Goal: Task Accomplishment & Management: Manage account settings

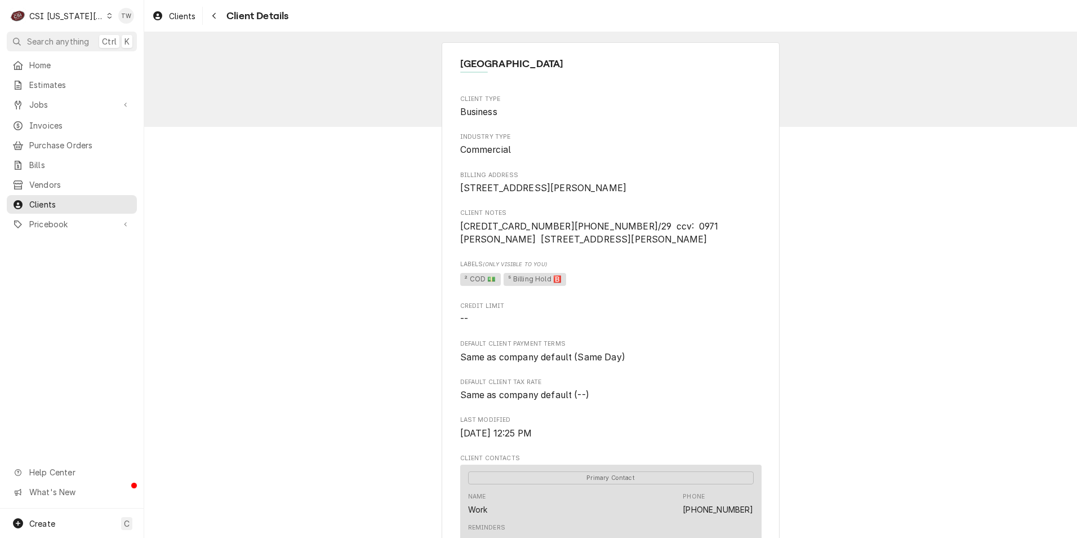
drag, startPoint x: 0, startPoint y: 0, endPoint x: 218, endPoint y: 29, distance: 219.4
click at [214, 22] on button "Navigate back" at bounding box center [214, 16] width 18 height 18
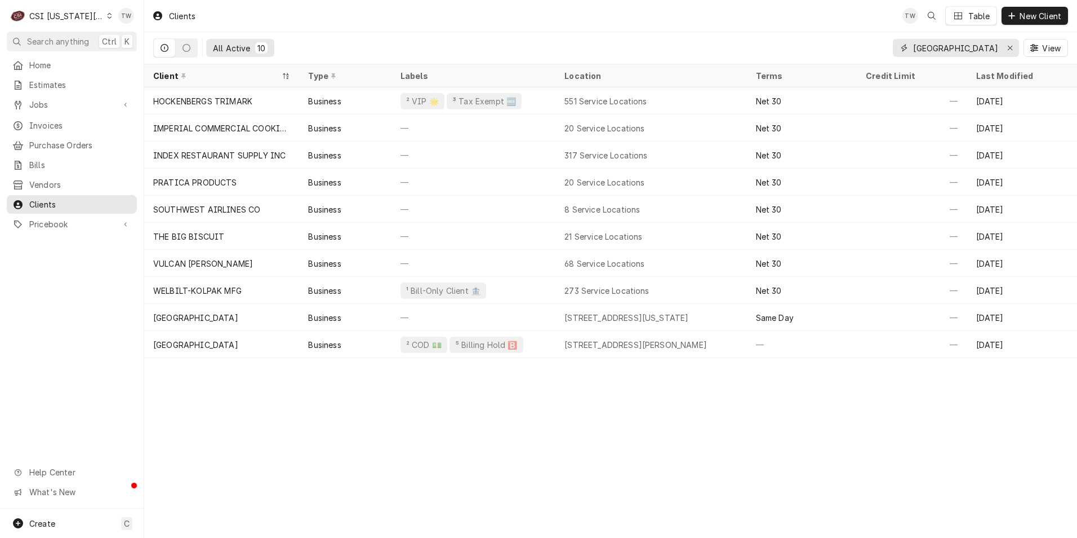
drag, startPoint x: 966, startPoint y: 50, endPoint x: 782, endPoint y: 40, distance: 184.5
click at [782, 40] on div "All Active 10 west port View" at bounding box center [610, 48] width 915 height 32
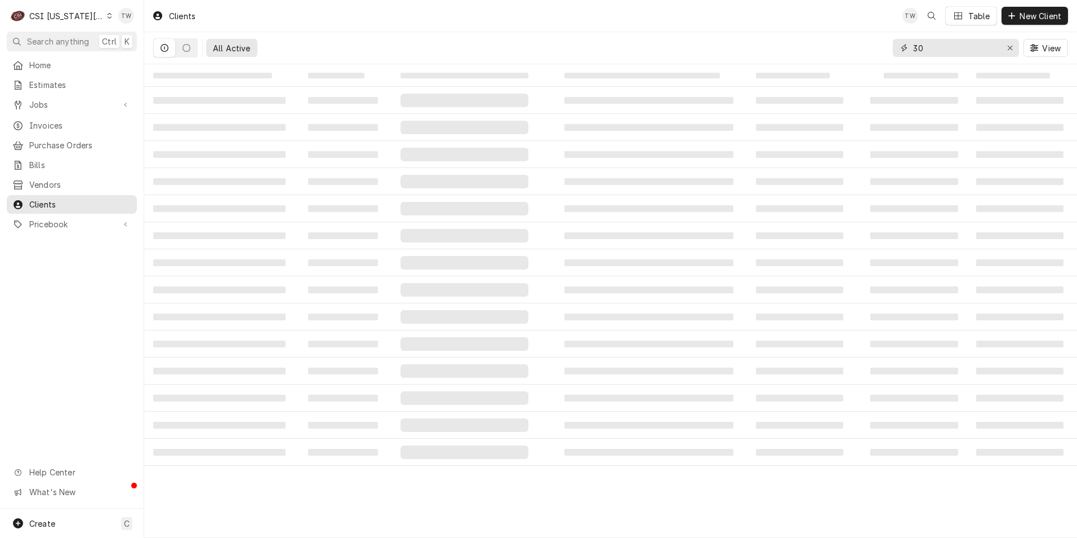
type input "3"
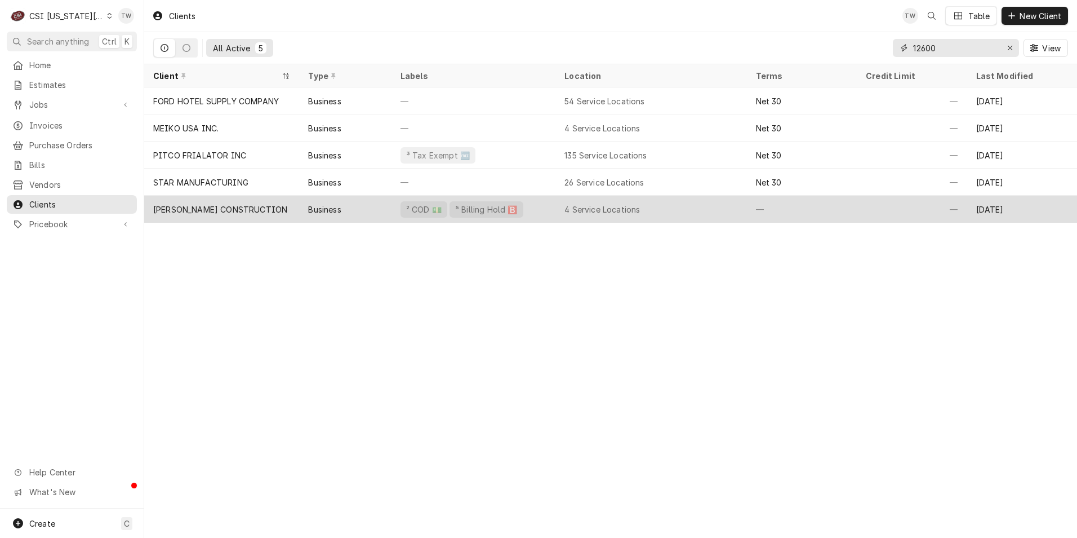
type input "12600"
click at [255, 213] on div "TURNER CONSTRUCTION" at bounding box center [221, 209] width 155 height 27
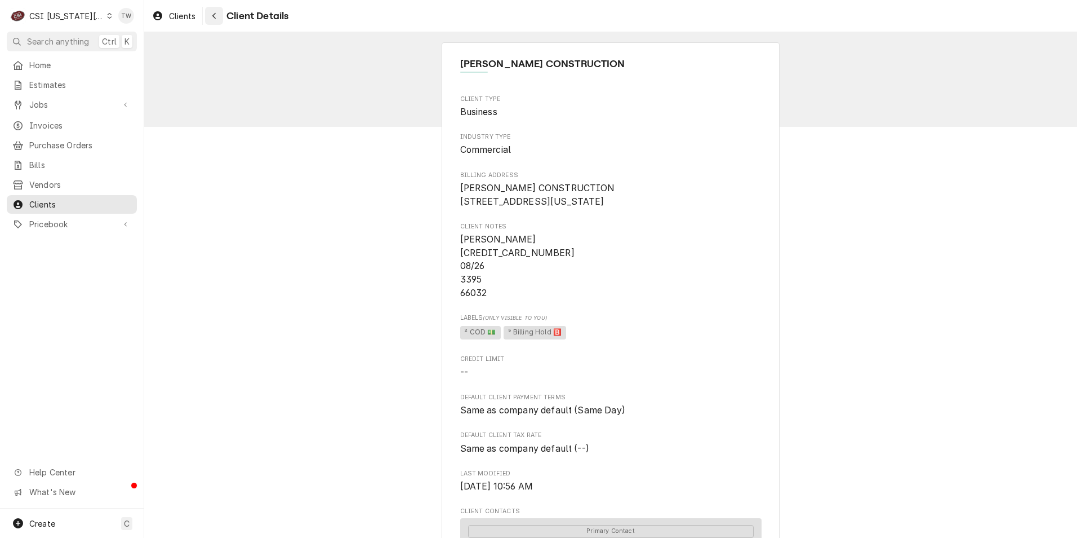
click at [217, 15] on icon "Navigate back" at bounding box center [214, 16] width 5 height 8
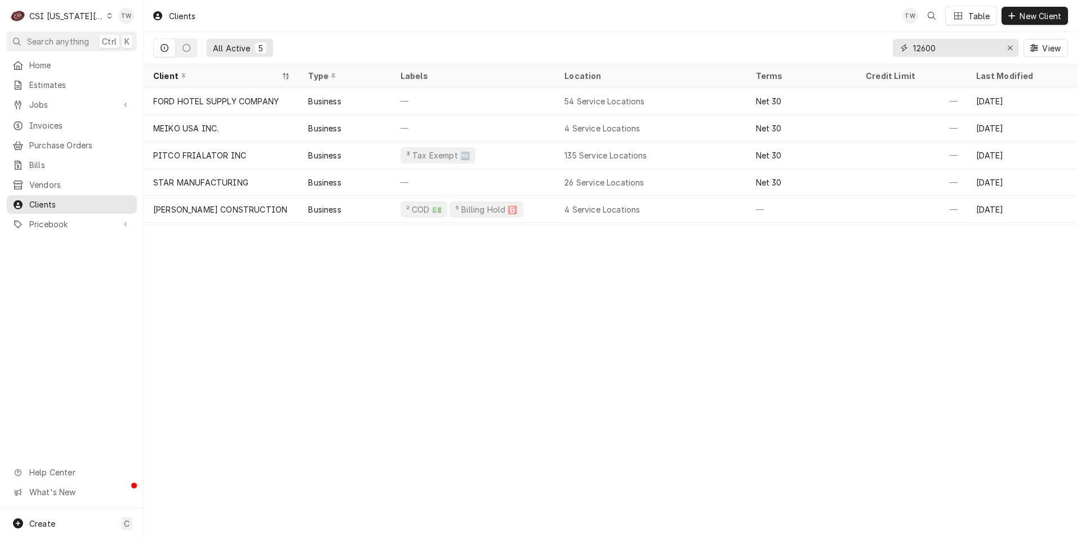
drag, startPoint x: 960, startPoint y: 46, endPoint x: 805, endPoint y: 46, distance: 155.0
click at [805, 46] on div "All Active 5 12600 View" at bounding box center [610, 48] width 915 height 32
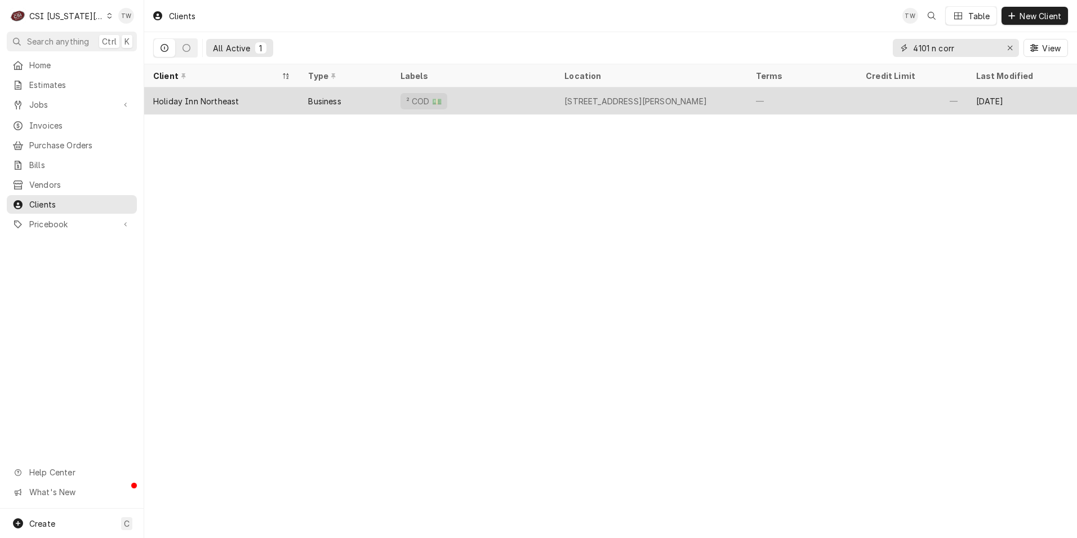
type input "4101 n corr"
click at [305, 105] on div "Business" at bounding box center [345, 100] width 92 height 27
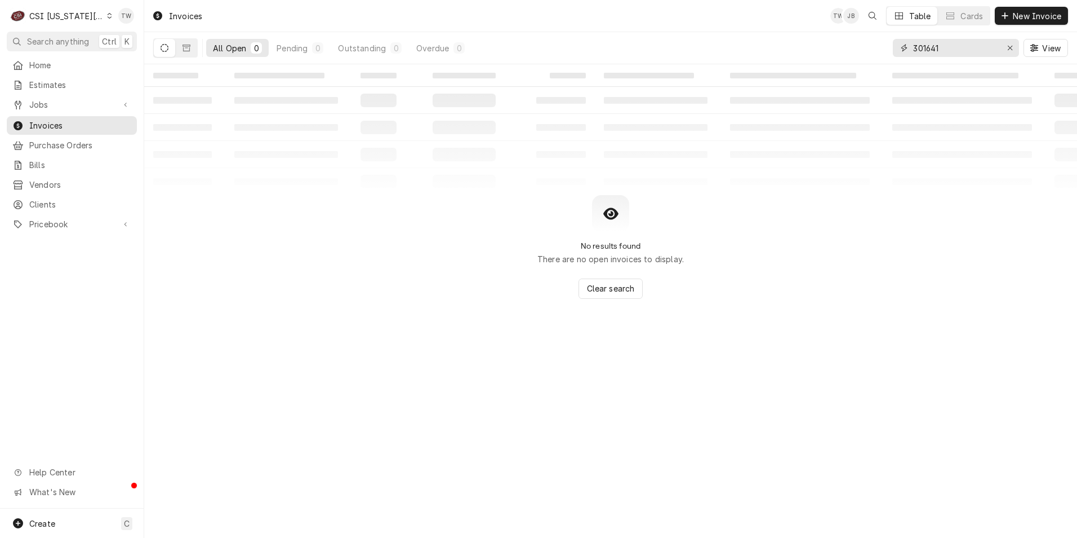
drag, startPoint x: 944, startPoint y: 48, endPoint x: 687, endPoint y: 19, distance: 258.5
click at [687, 19] on div "Invoices TW JB Table Cards New Invoice All Open 0 Pending 0 Outstanding 0 Overd…" at bounding box center [610, 32] width 933 height 64
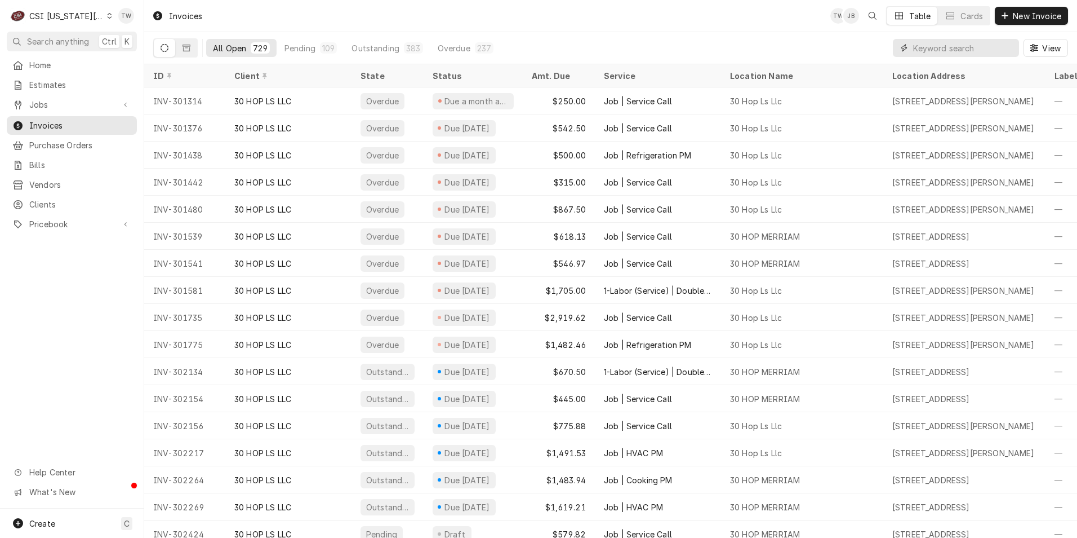
click at [937, 52] on input "Dynamic Content Wrapper" at bounding box center [963, 48] width 100 height 18
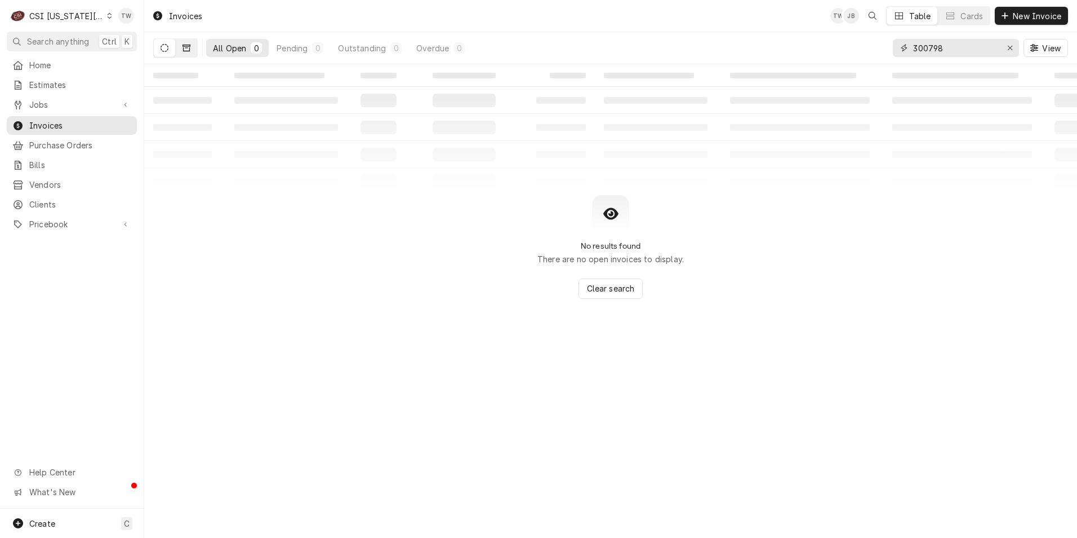
type input "300798"
click at [185, 45] on icon "Dynamic Content Wrapper" at bounding box center [187, 48] width 8 height 7
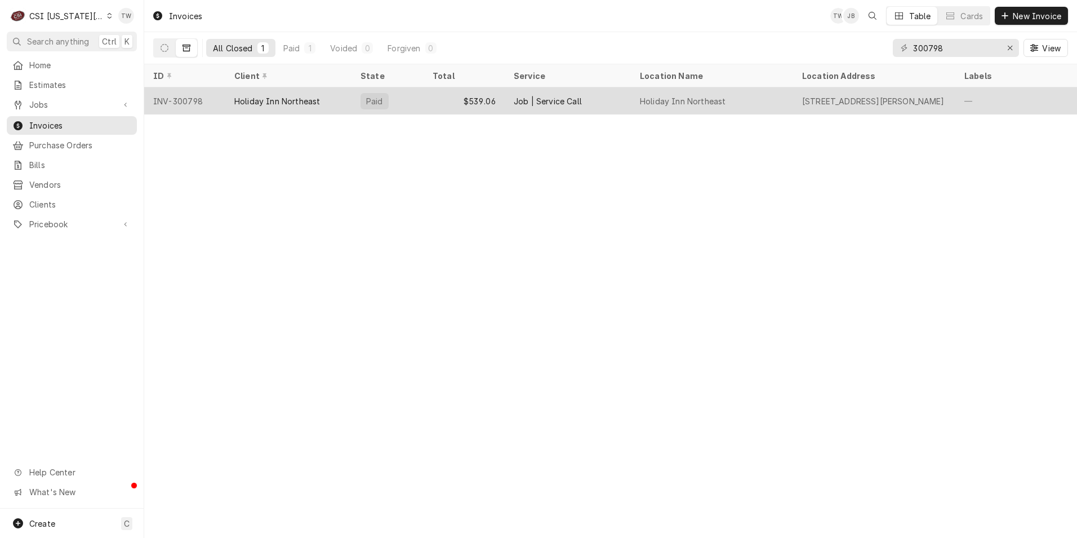
click at [315, 108] on div "Holiday Inn Northeast" at bounding box center [288, 100] width 126 height 27
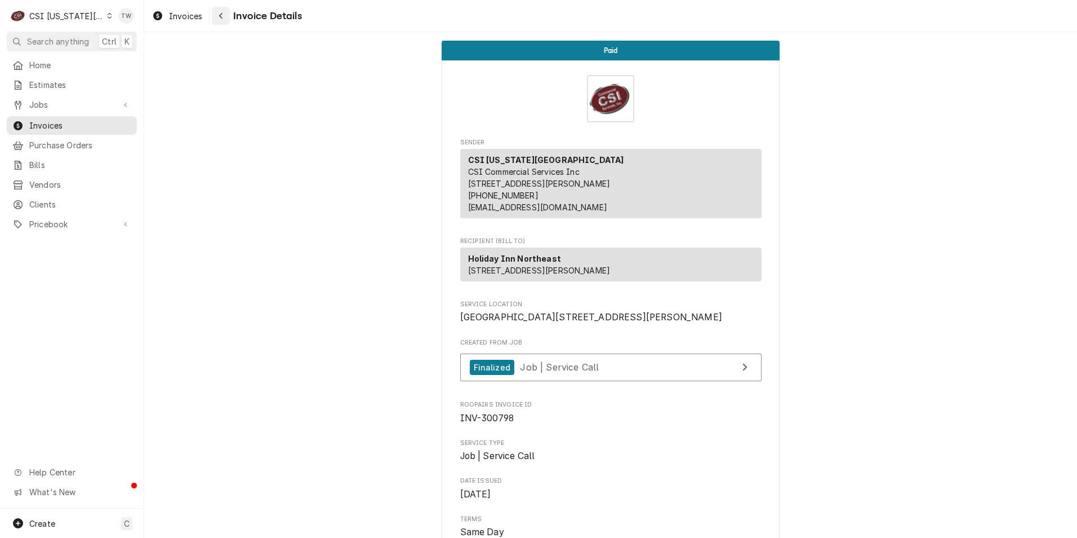
click at [222, 17] on icon "Navigate back" at bounding box center [221, 16] width 5 height 8
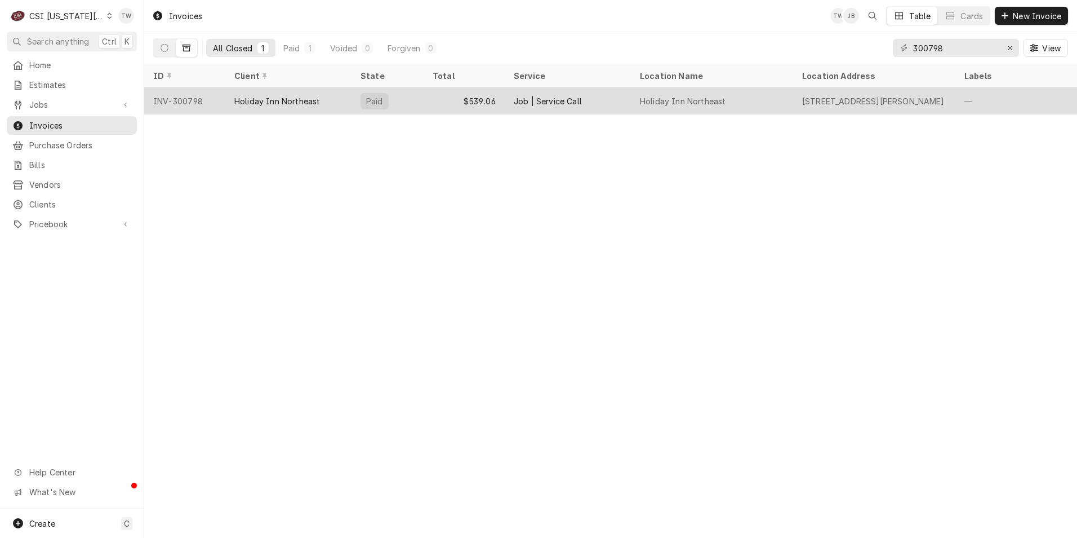
click at [444, 96] on div "$539.06" at bounding box center [464, 100] width 81 height 27
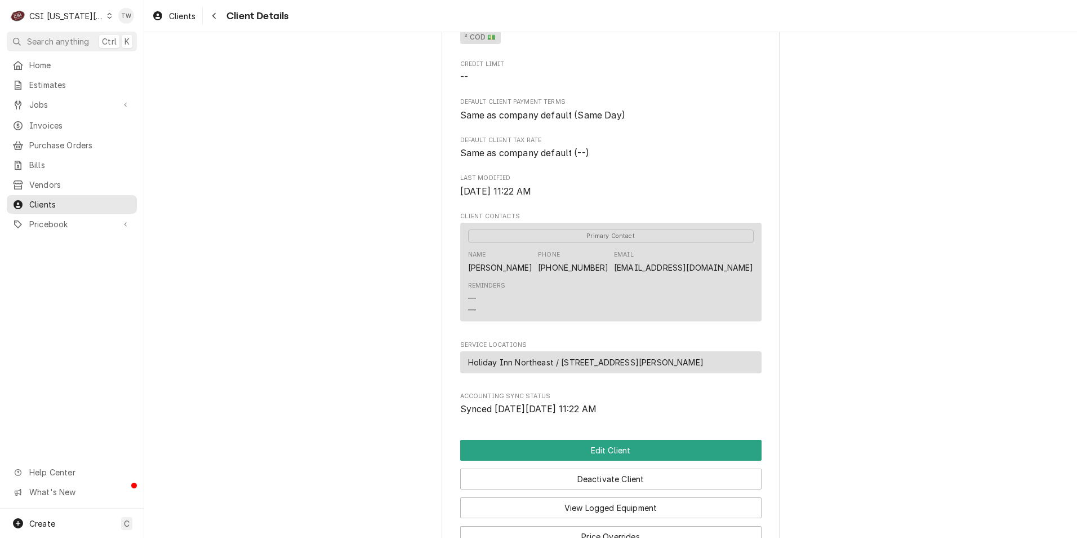
scroll to position [56, 0]
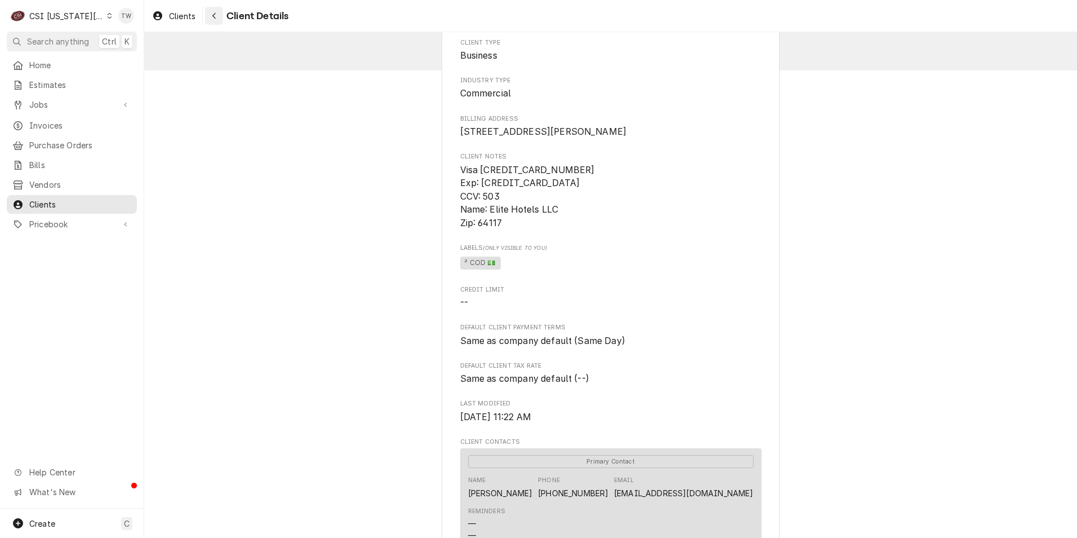
click at [212, 16] on icon "Navigate back" at bounding box center [214, 16] width 5 height 8
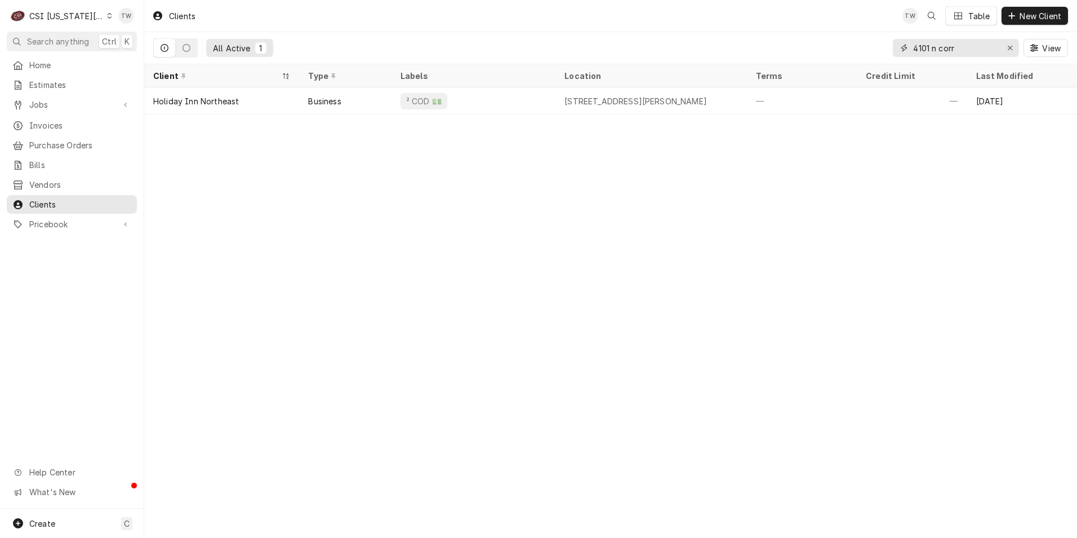
drag, startPoint x: 967, startPoint y: 43, endPoint x: 616, endPoint y: 35, distance: 351.1
click at [616, 35] on div "All Active 1 4101 n corr View" at bounding box center [610, 48] width 915 height 32
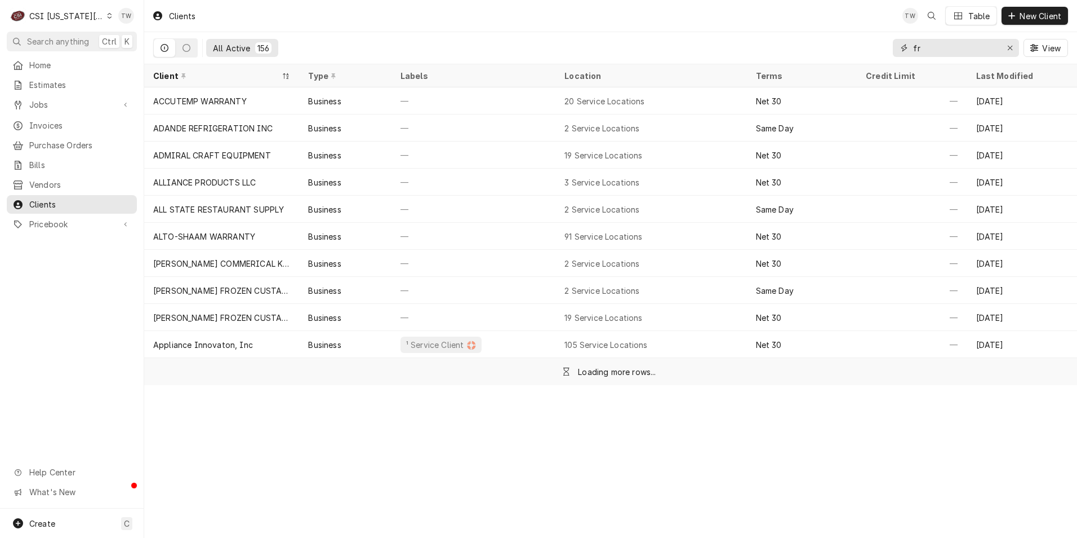
type input "f"
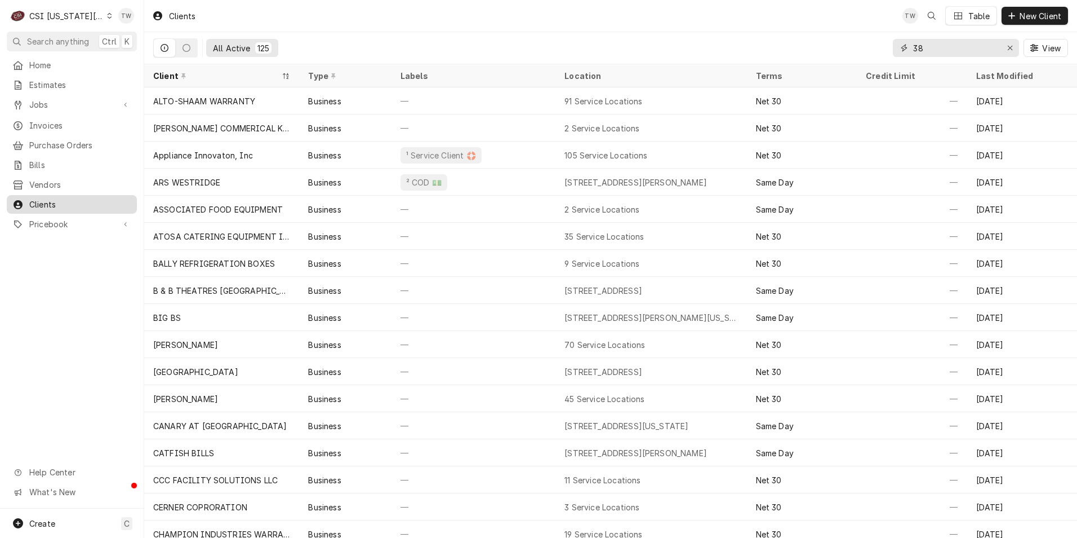
type input "3"
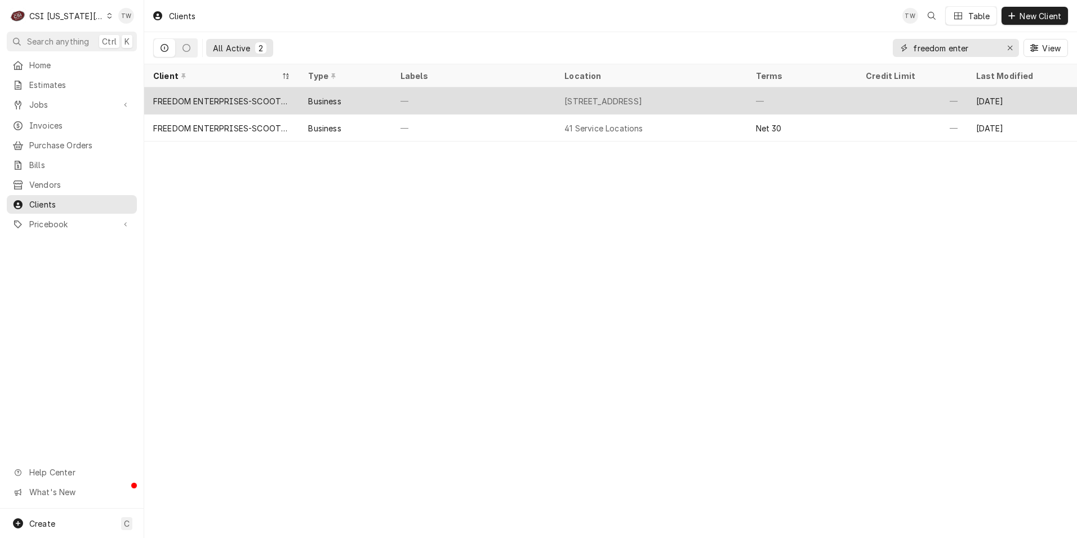
type input "freedom enter"
click at [453, 98] on div "—" at bounding box center [474, 100] width 164 height 27
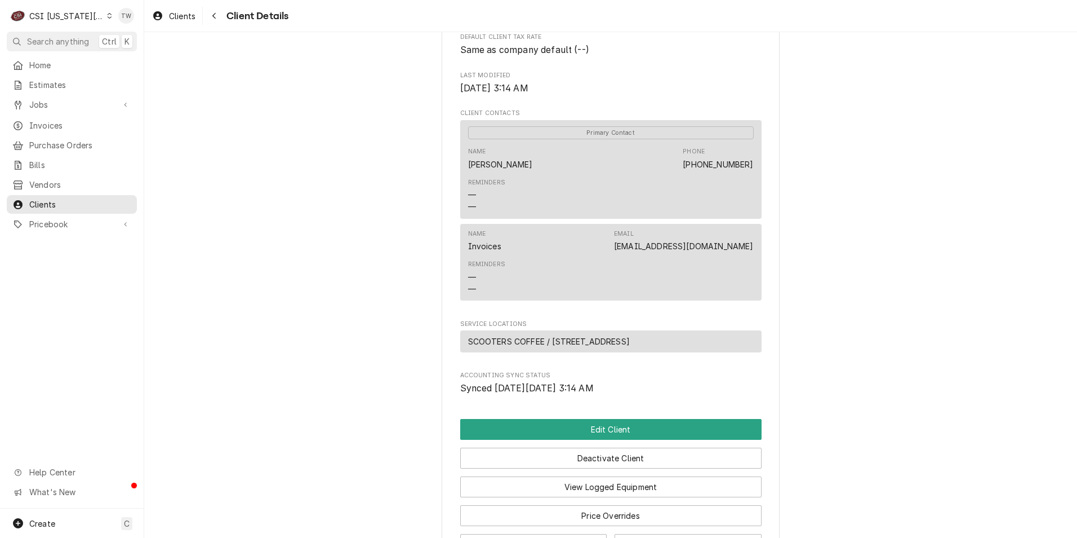
scroll to position [424, 0]
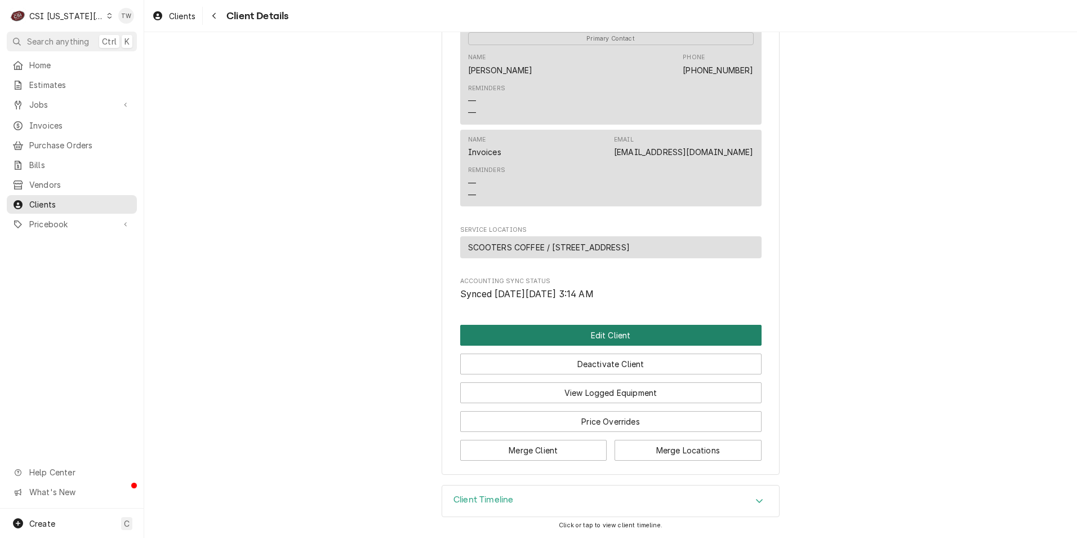
click at [612, 326] on button "Edit Client" at bounding box center [610, 335] width 301 height 21
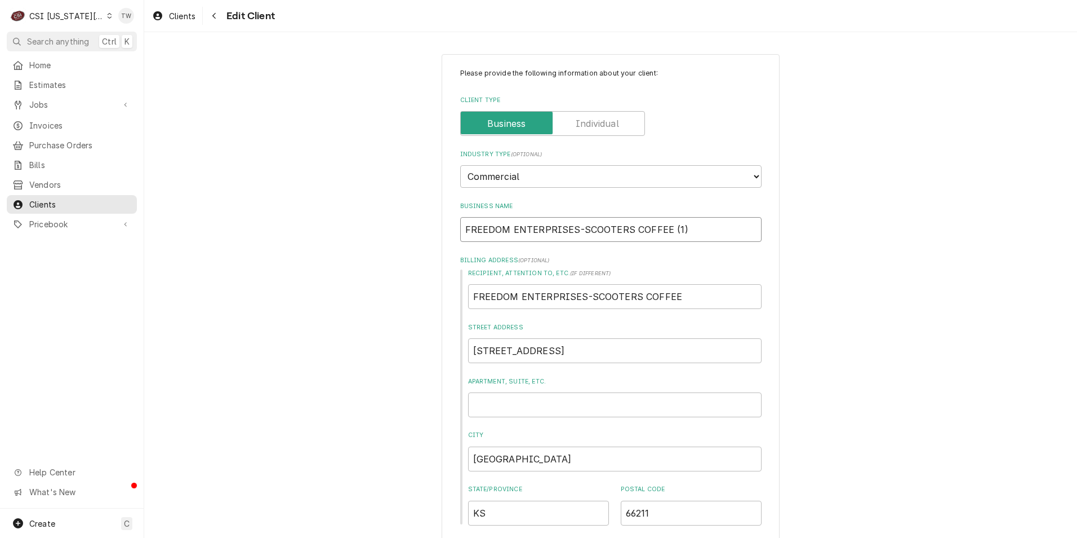
drag, startPoint x: 691, startPoint y: 229, endPoint x: 616, endPoint y: 230, distance: 74.4
click at [616, 230] on input "FREEDOM ENTERPRISES-SCOOTERS COFFEE (1)" at bounding box center [610, 229] width 301 height 25
click at [707, 230] on input "FREEDOM ENTERPRISES-SCOOTERS COFFEE (1)" at bounding box center [610, 229] width 301 height 25
drag, startPoint x: 704, startPoint y: 230, endPoint x: 383, endPoint y: 224, distance: 320.7
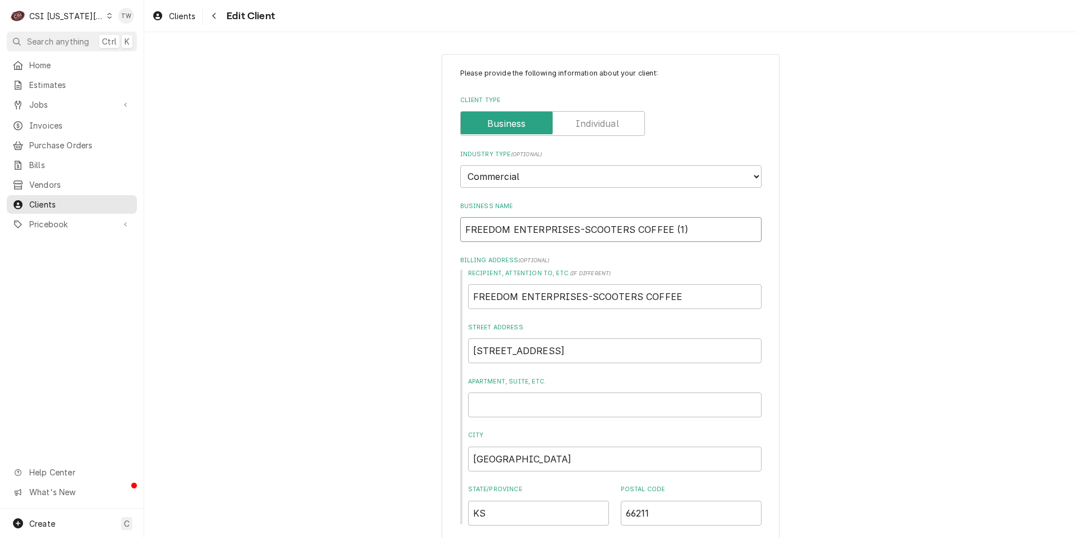
type textarea "x"
type input "S"
type textarea "x"
type input "SC"
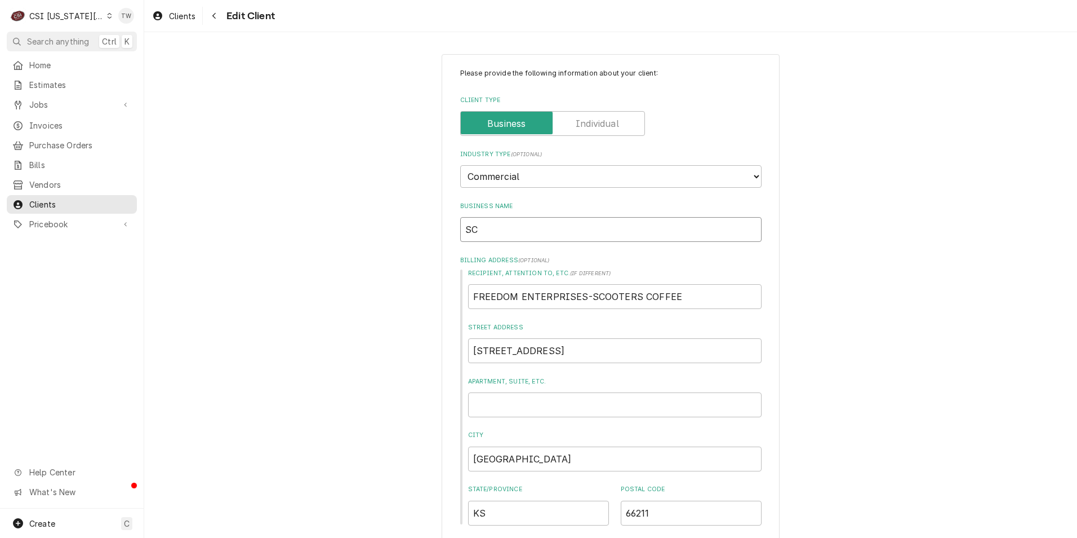
type textarea "x"
type input "SCO"
type textarea "x"
type input "SCOO"
type textarea "x"
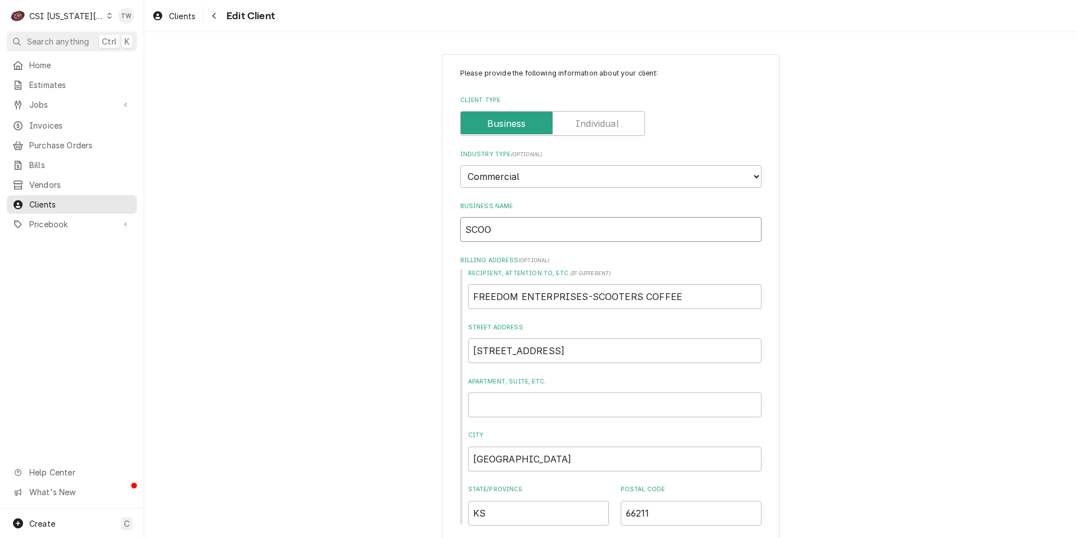
type input "SCOOT"
type textarea "x"
type input "SCOOTE"
type textarea "x"
type input "SCOOTER"
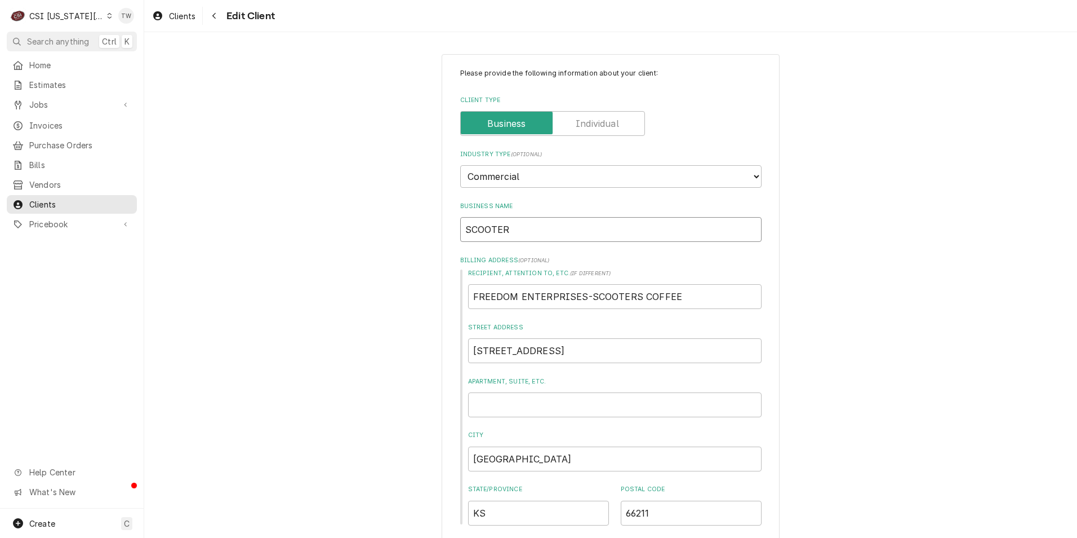
type textarea "x"
type input "SCOOTERS"
type textarea "x"
type input "SCOOTER"
type textarea "x"
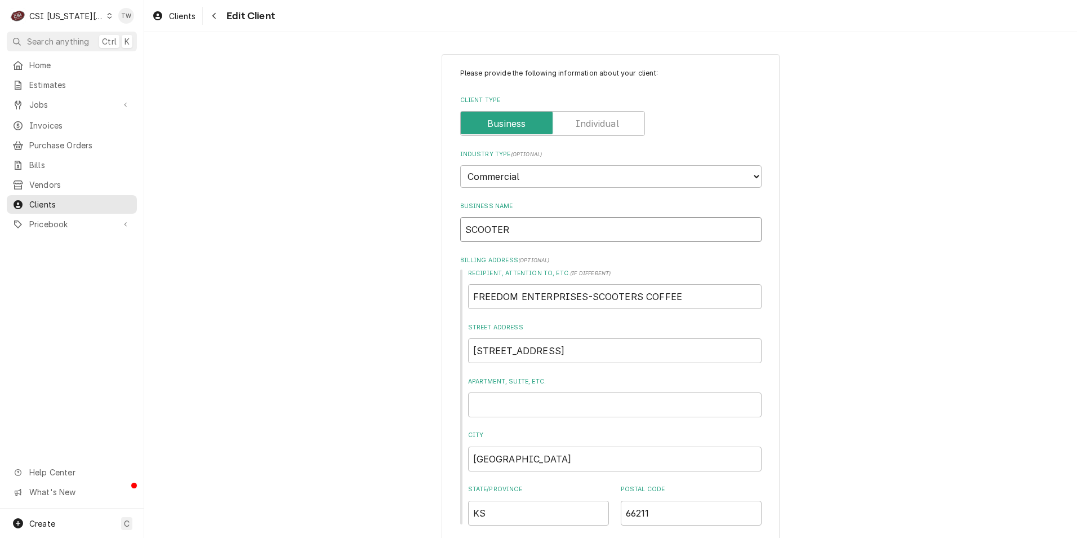
type input "SCOOTER'"
type textarea "x"
type input "SCOOTER'S"
type textarea "x"
type input "SCOOTER'S"
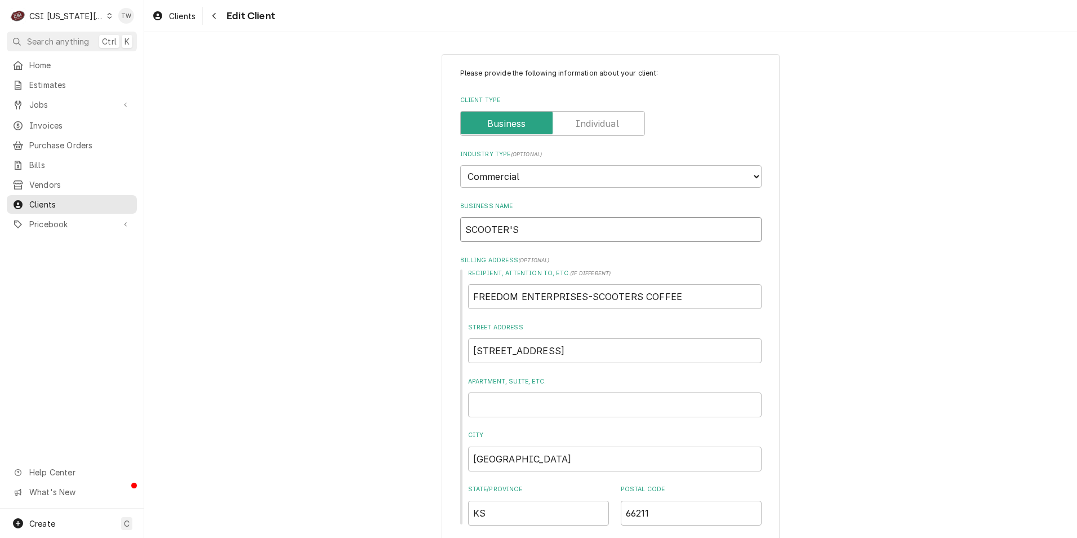
type textarea "x"
type input "SCOOTER'S"
type textarea "x"
type input "SCOOTER'S-"
type textarea "x"
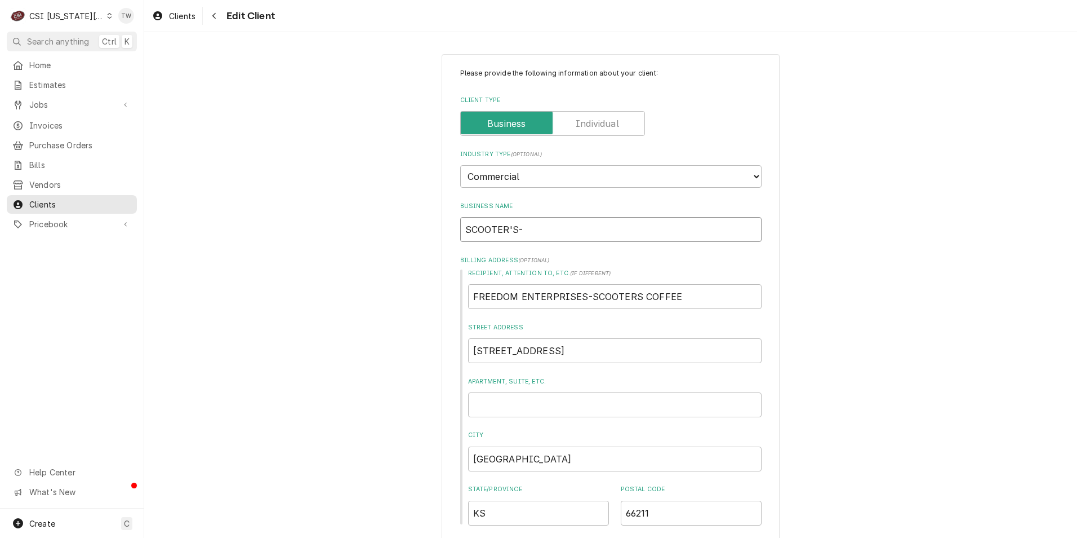
type input "SCOOTER'S-"
type textarea "x"
type input "SCOOTER'S-"
type textarea "x"
type input "SCOOTER'S"
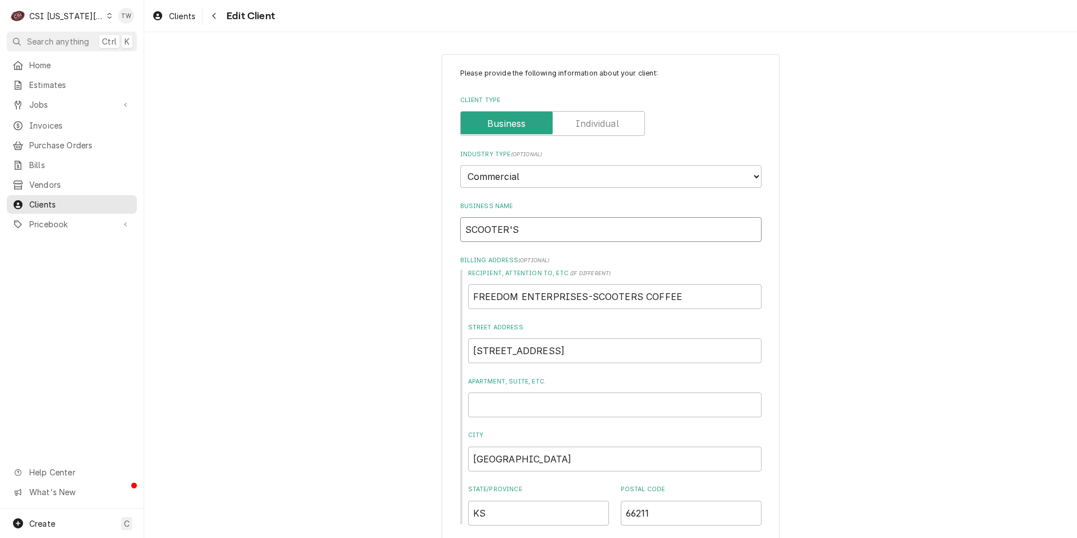
type textarea "x"
type input "SCOOTER'S"
type textarea "x"
type input "SCOOTER'S C"
type textarea "x"
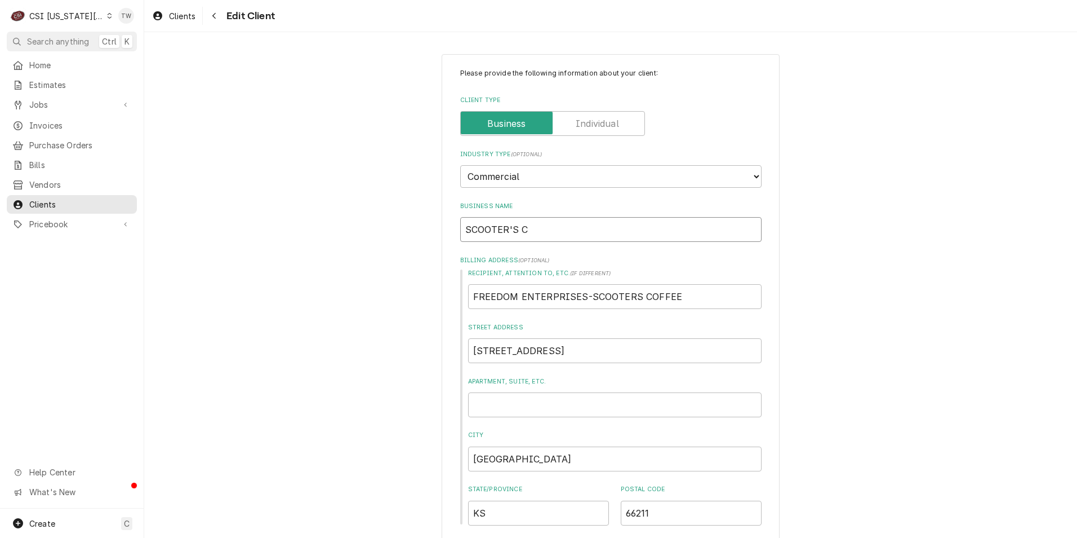
type input "SCOOTER'S CO"
type textarea "x"
type input "SCOOTER'S COF"
type textarea "x"
type input "SCOOTER'S COFF"
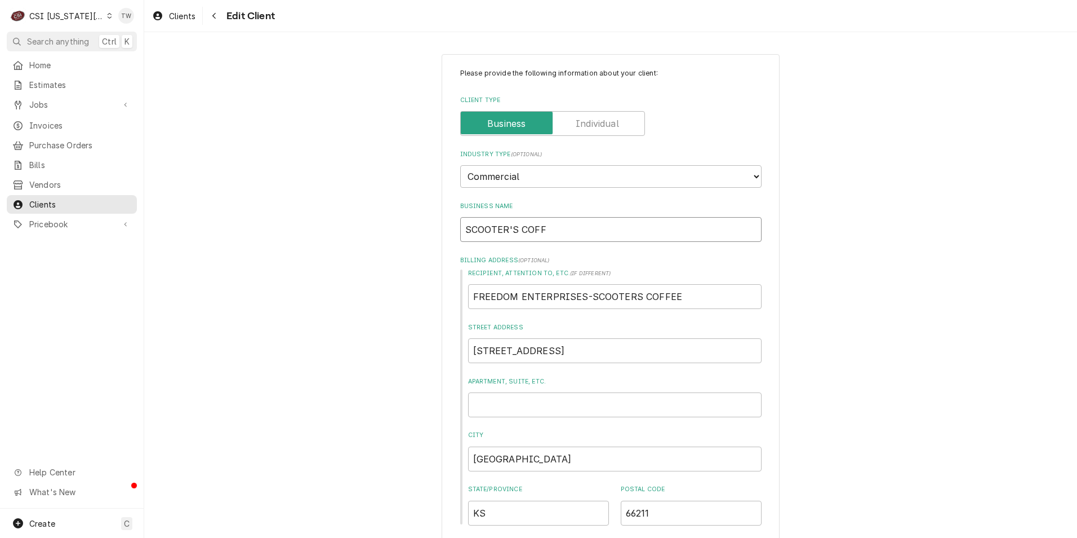
type textarea "x"
type input "SCOOTER'S COFFE"
type textarea "x"
type input "SCOOTER'S COFFEE"
type textarea "x"
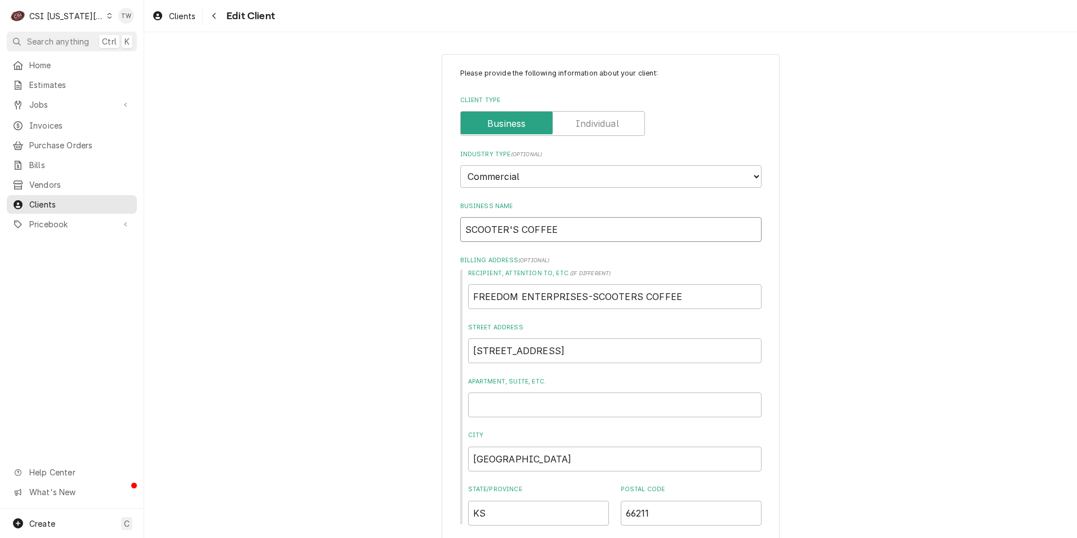
type input "SCOOTER'S COFFEE"
drag, startPoint x: 548, startPoint y: 298, endPoint x: 262, endPoint y: 295, distance: 286.3
type textarea "x"
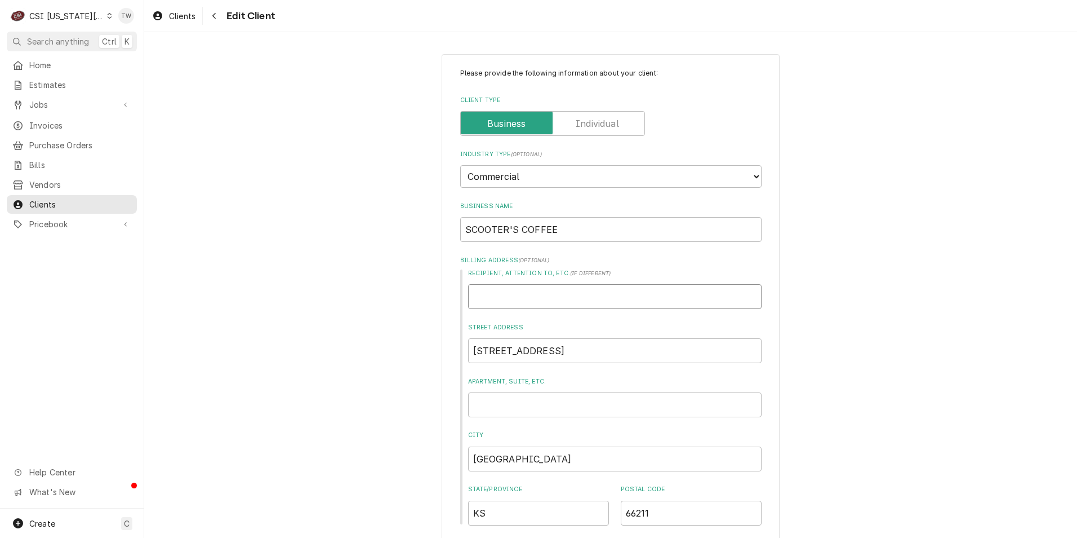
type input "S"
type textarea "x"
type input "SC"
type textarea "x"
type input "SCO"
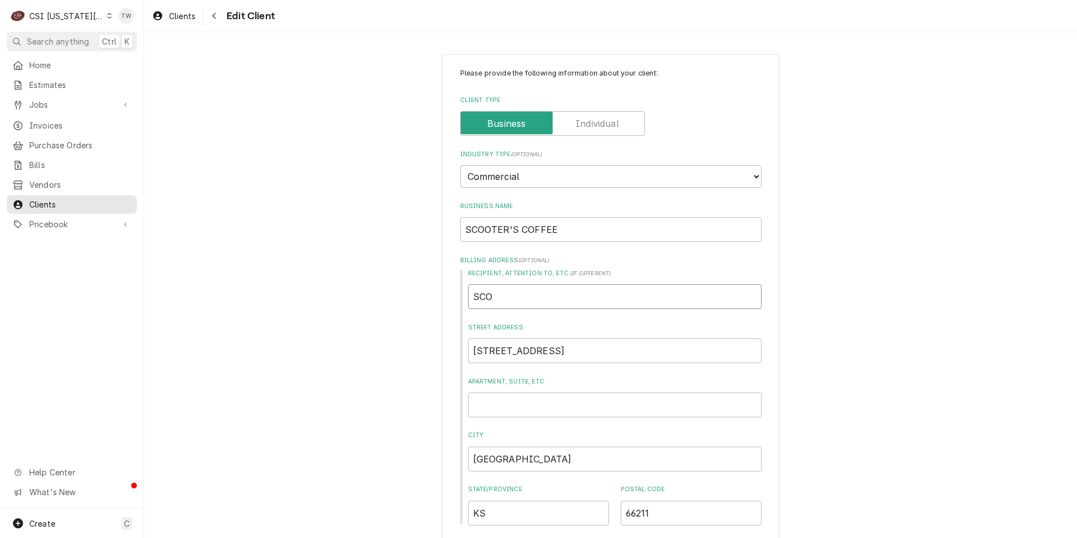
type textarea "x"
type input "SCOO"
type textarea "x"
type input "SCOOT"
type textarea "x"
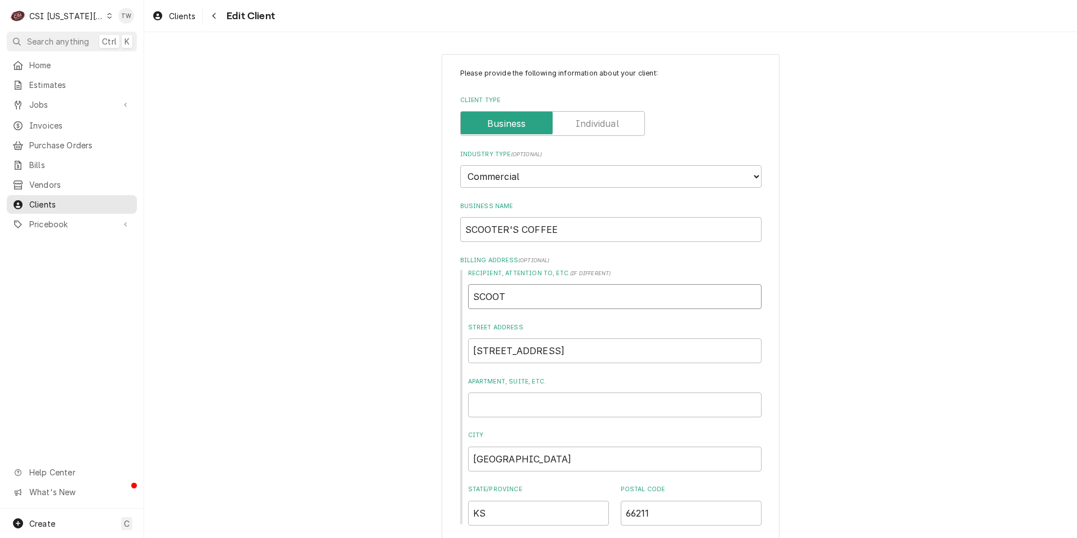
type input "SCOOTE"
type textarea "x"
type input "SCOOTER"
type textarea "x"
type input "SCOOTERS"
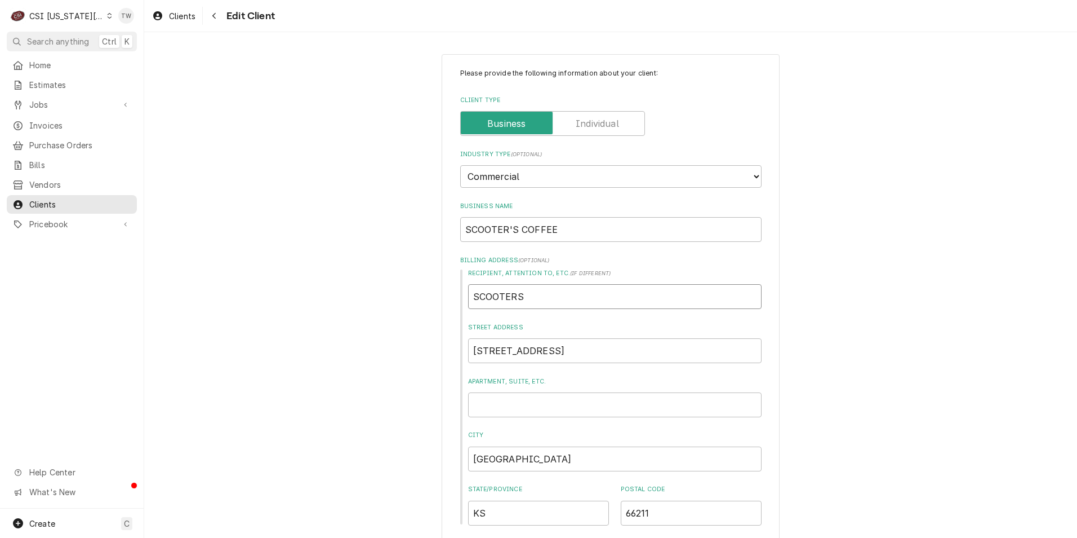
type textarea "x"
type input "SCOOTERS"
type textarea "x"
type input "SCOOTERS C"
type textarea "x"
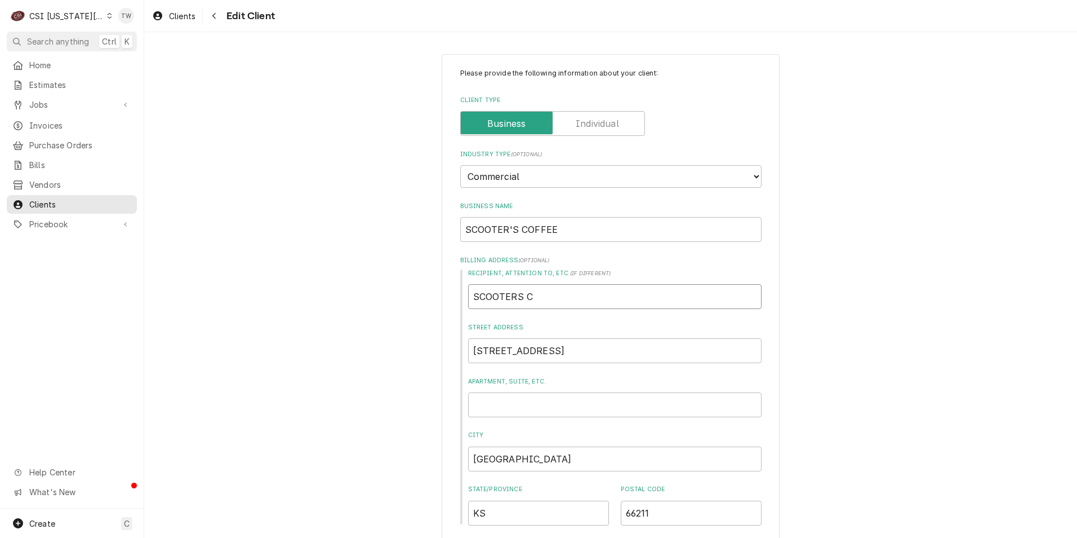
type input "SCOOTERS CO"
type textarea "x"
type input "SCOOTERS COF"
type textarea "x"
type input "SCOOTERS COFF"
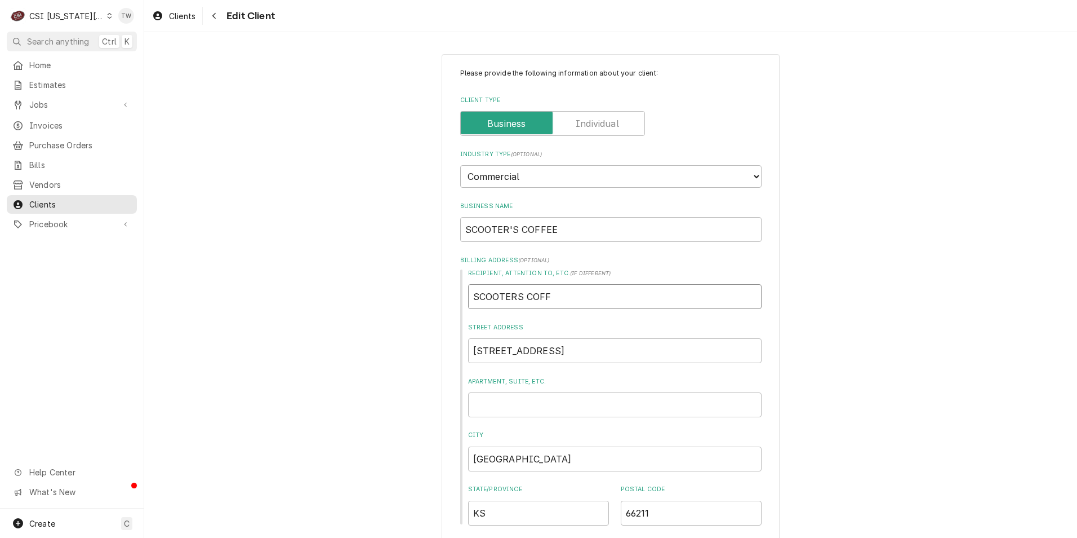
type textarea "x"
type input "SCOOTERS COFFE"
type textarea "x"
type input "SCOOTERS COFFEE"
type textarea "x"
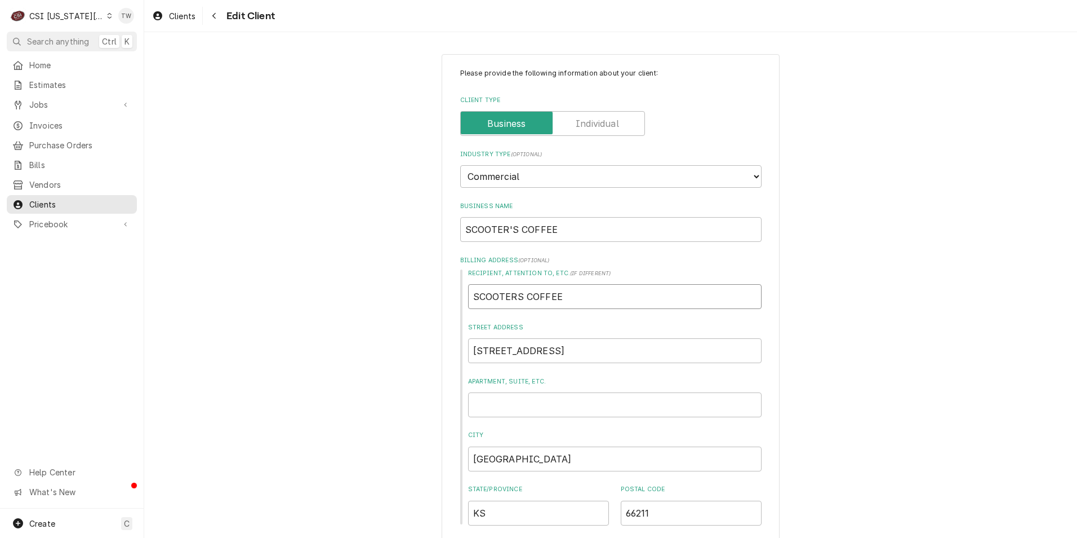
type input "SCOOTERS COFFEE-"
type textarea "x"
type input "SCOOTERS COFFEE-"
type textarea "x"
type input "SCOOTERS COFFEE- T"
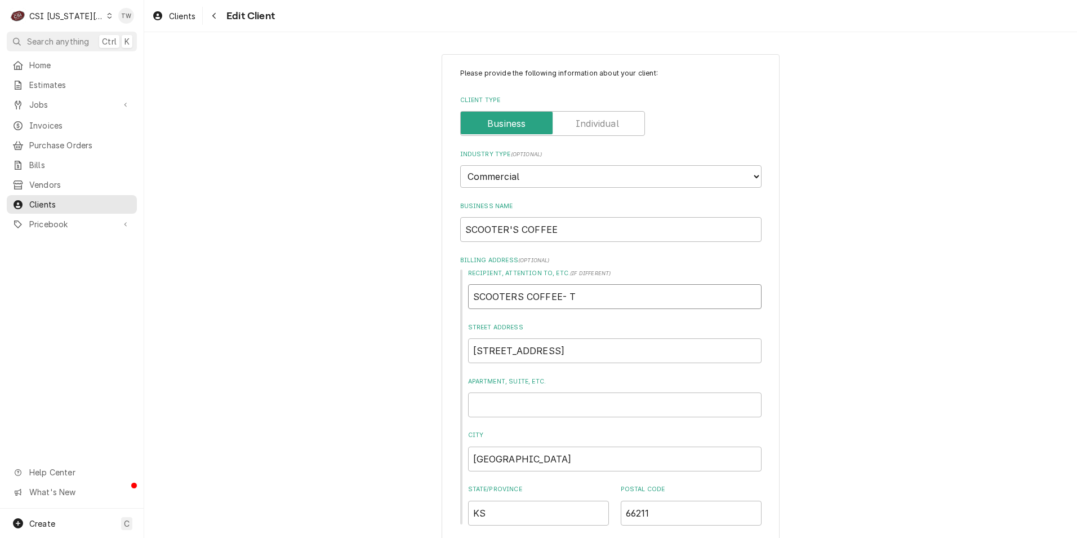
type textarea "x"
type input "SCOOTERS COFFEE- TO"
type textarea "x"
type input "SCOOTERS COFFEE- TOP"
type textarea "x"
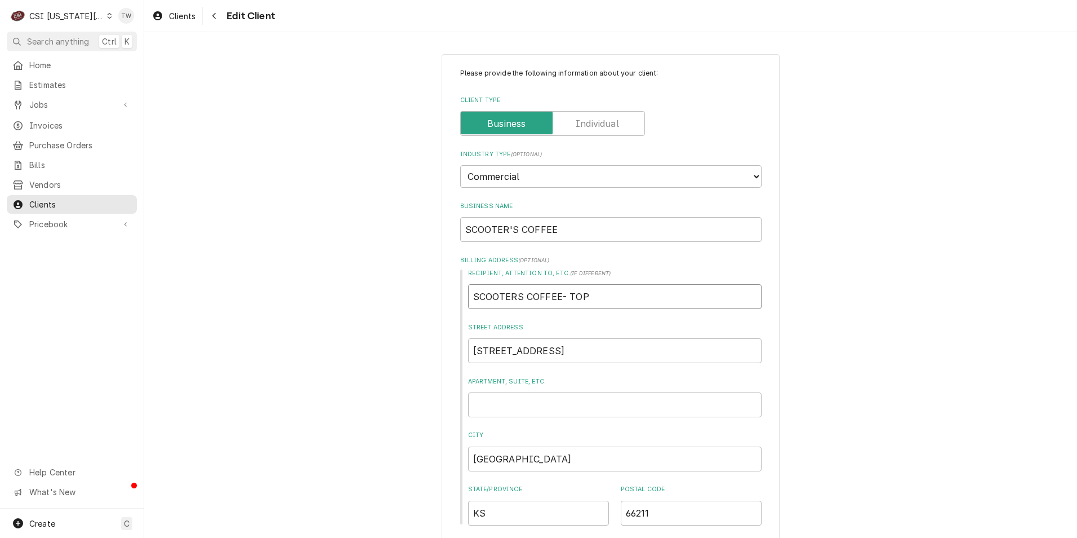
type input "SCOOTERS COFFEE- TOPE"
type textarea "x"
type input "SCOOTERS COFFEE- TOPEKA"
type textarea "x"
type input "SCOOTERS COFFEE- TOPEKA"
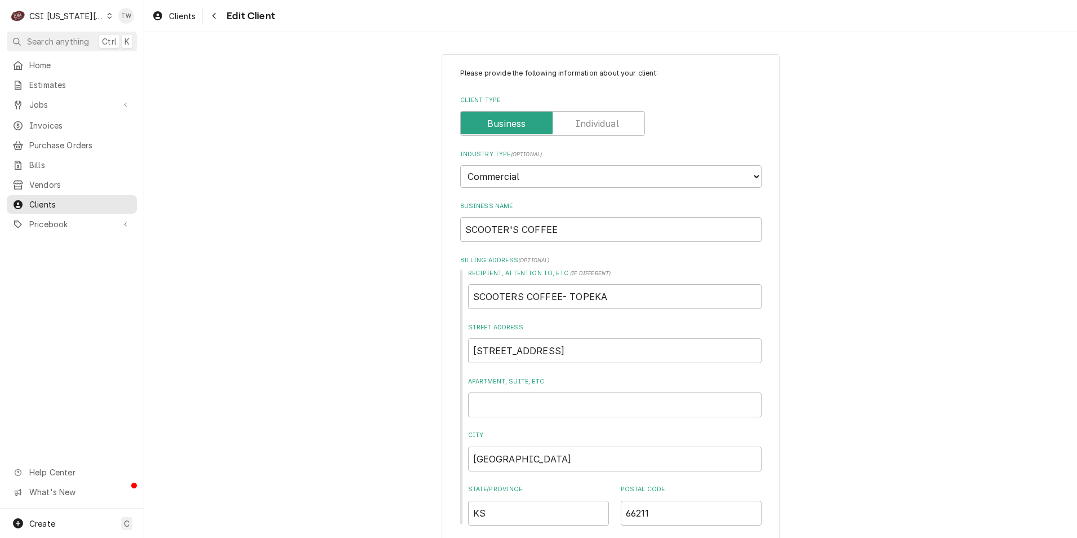
click at [571, 216] on div "Business Name SCOOTER'S COFFEE" at bounding box center [610, 222] width 301 height 40
click at [568, 221] on input "SCOOTER'S COFFEE" at bounding box center [610, 229] width 301 height 25
type textarea "x"
type input "SCOOTER'S COFFEE -"
type textarea "x"
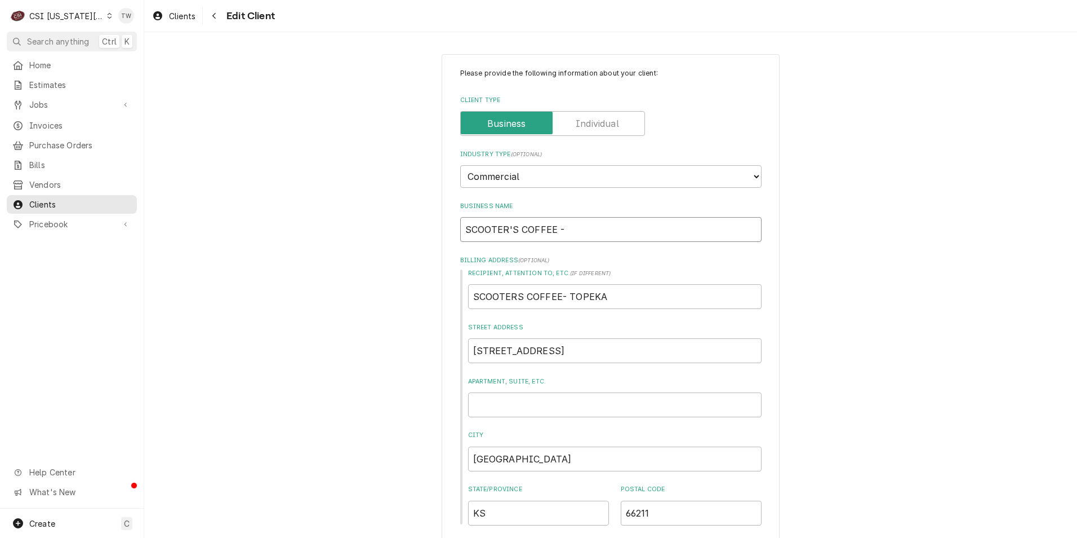
type input "SCOOTER'S COFFEE -"
type textarea "x"
type input "SCOOTER'S COFFEE - T"
type textarea "x"
type input "SCOOTER'S COFFEE - TO"
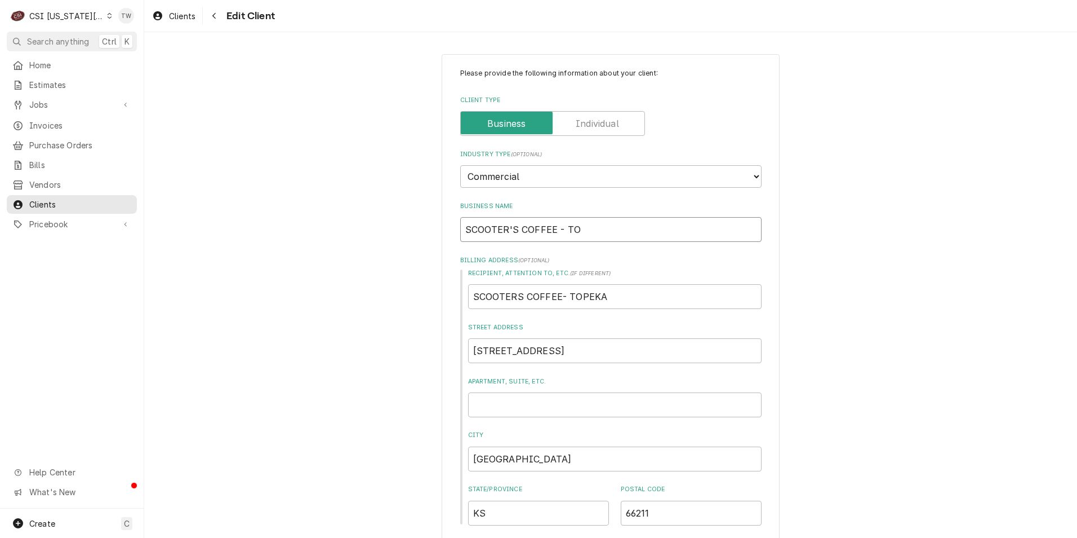
type textarea "x"
type input "SCOOTER'S COFFEE - TOP"
type textarea "x"
type input "SCOOTER'S COFFEE - TOPK"
type textarea "x"
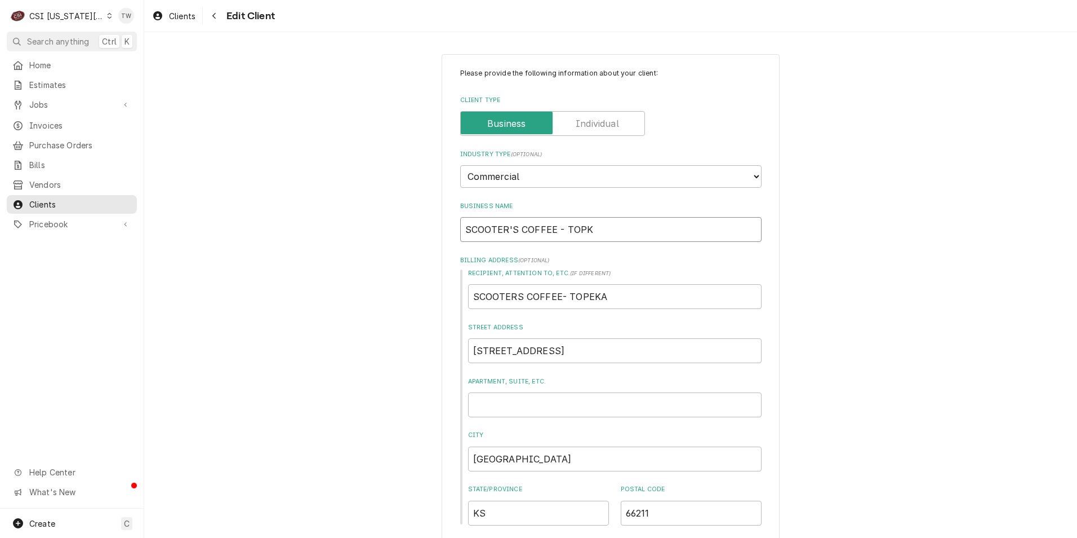
type input "SCOOTER'S COFFEE - TOPKE"
type textarea "x"
type input "SCOOTER'S COFFEE - TOPKE"
type textarea "x"
type input "SCOOTER'S COFFEE - TOPKE"
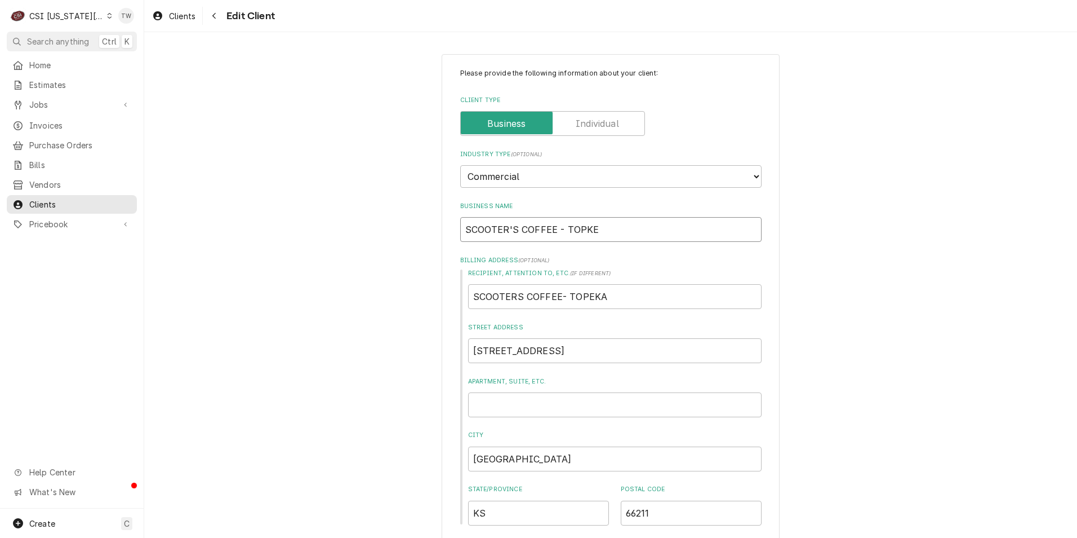
type textarea "x"
type input "SCOOTER'S COFFEE - TOPK"
type textarea "x"
type input "SCOOTER'S COFFEE - TOP"
type textarea "x"
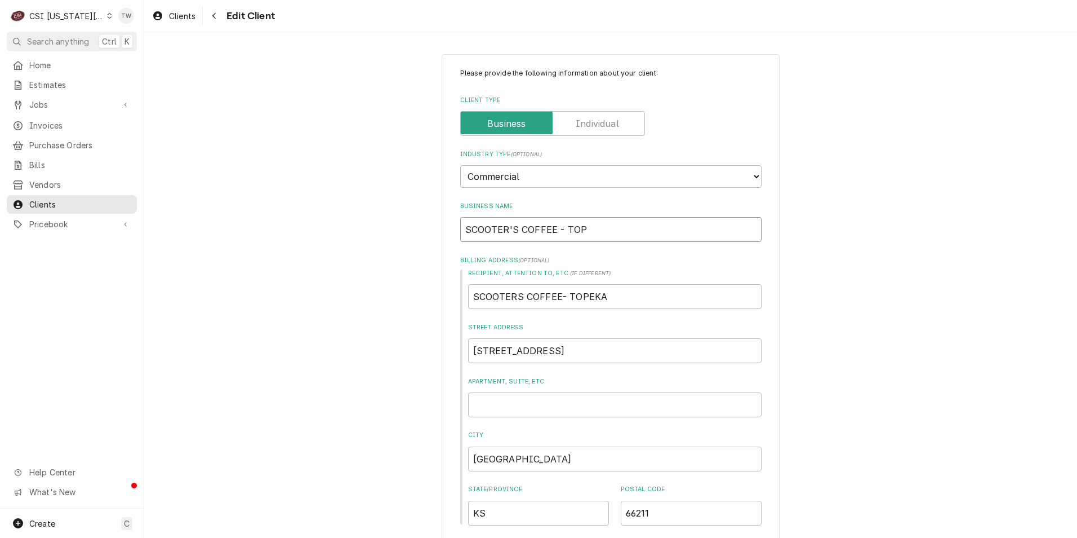
type input "SCOOTER'S COFFEE - TOPE"
type textarea "x"
type input "SCOOTER'S COFFEE - TOPEK"
type textarea "x"
type input "SCOOTER'S COFFEE - TOPEKA"
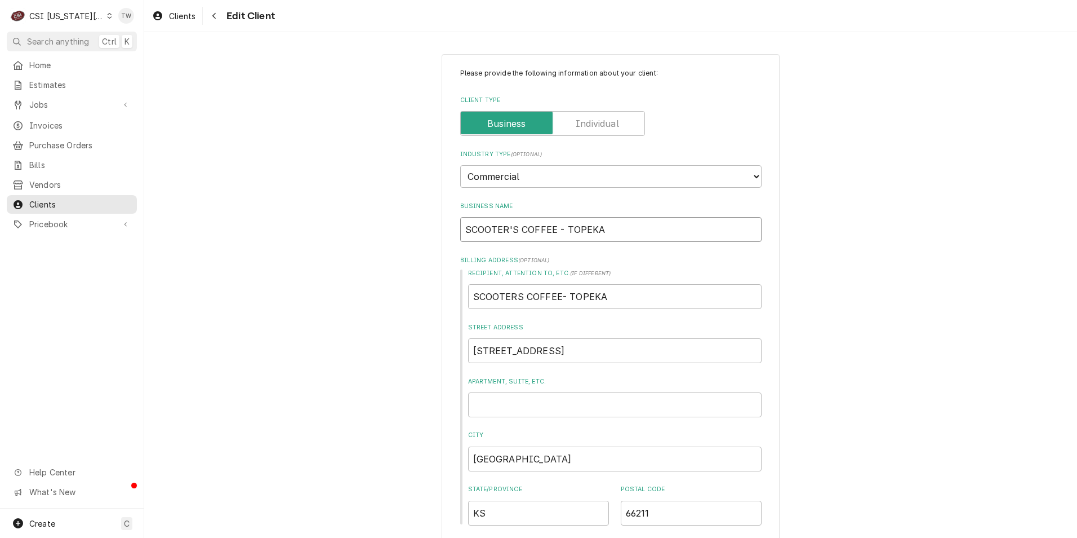
type textarea "x"
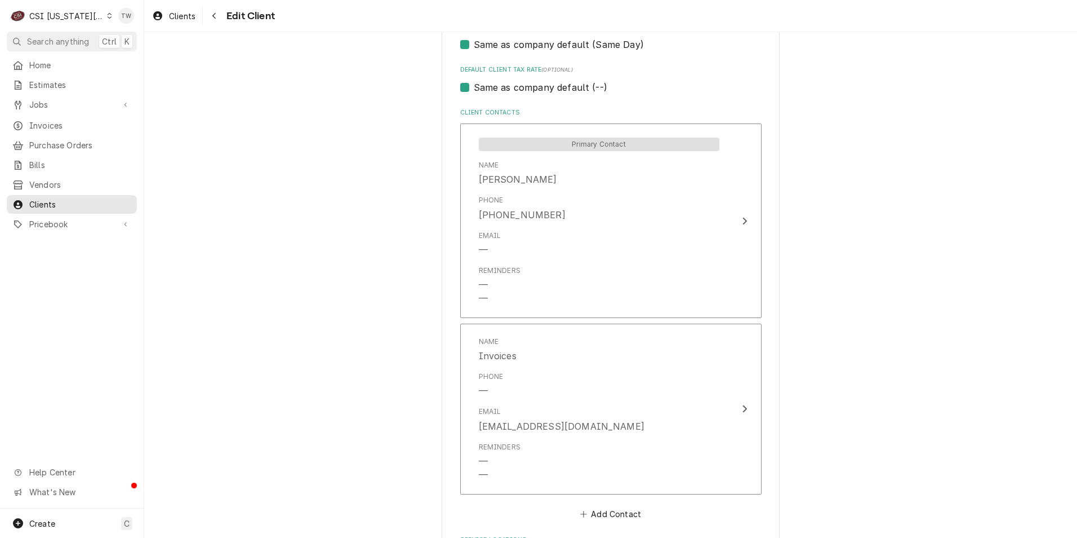
scroll to position [868, 0]
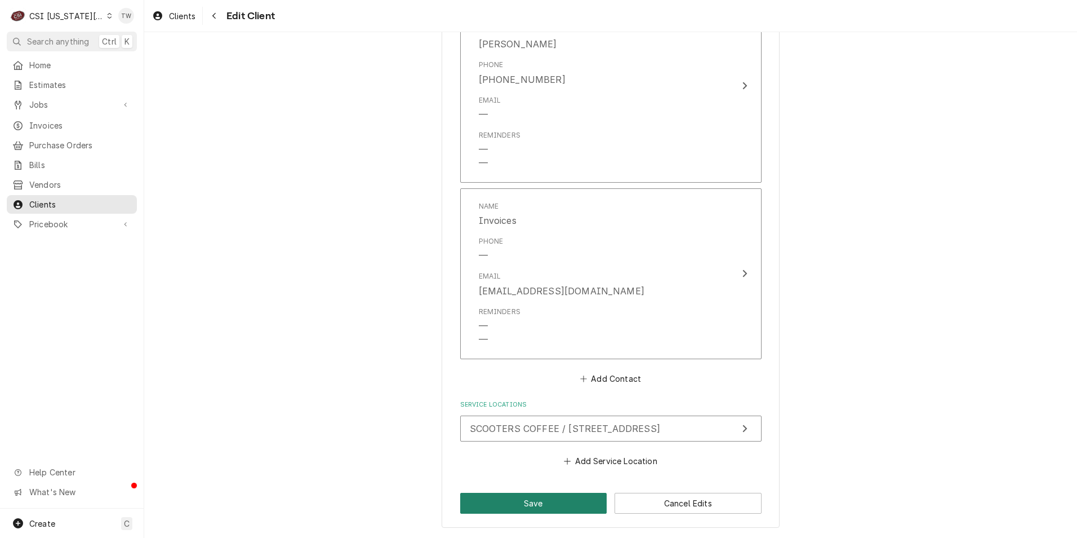
type input "SCOOTER'S COFFEE - TOPEKA"
click at [544, 503] on button "Save" at bounding box center [533, 502] width 147 height 21
type textarea "x"
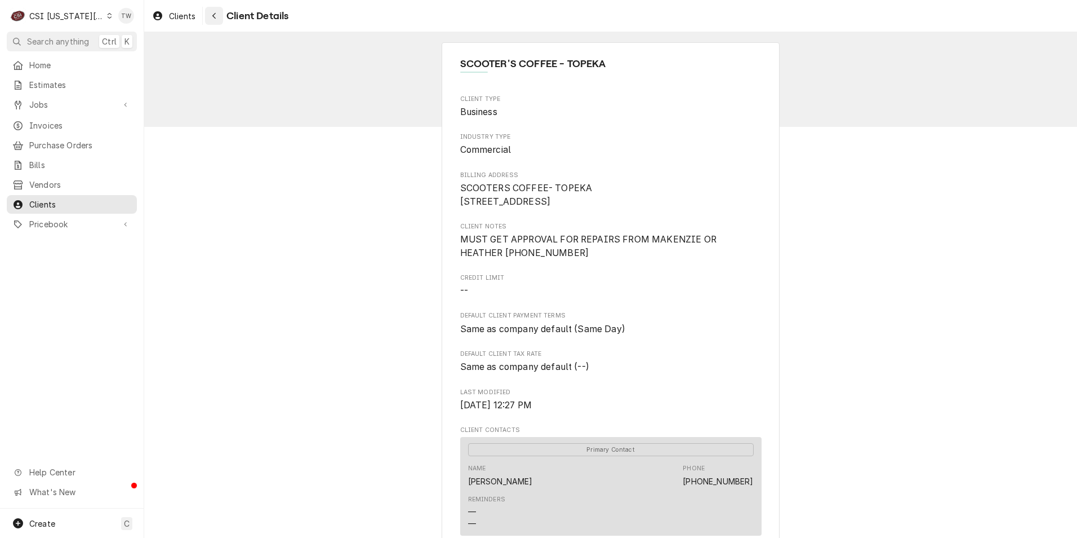
click at [221, 14] on button "Navigate back" at bounding box center [214, 16] width 18 height 18
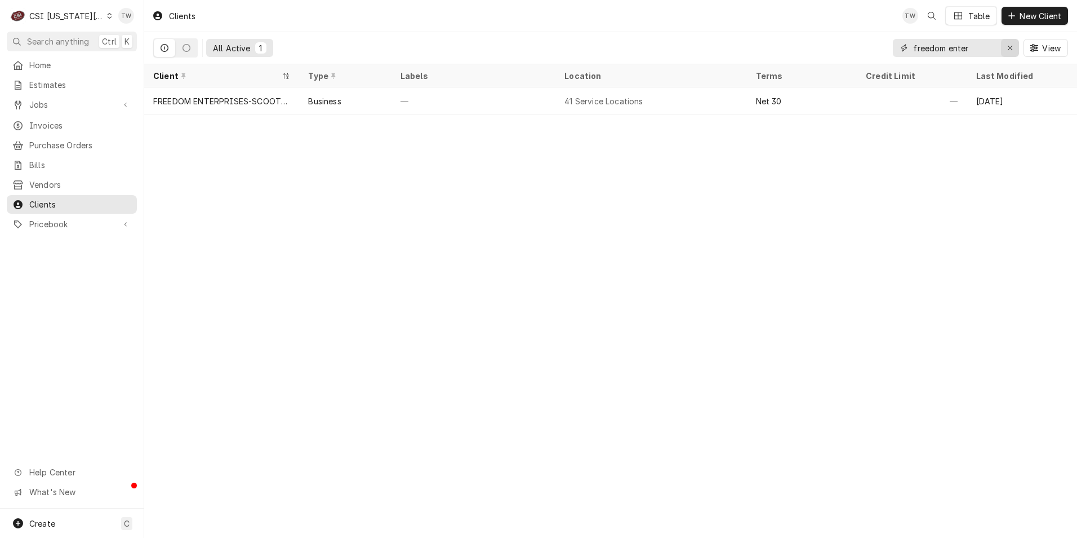
click at [1006, 46] on div "Erase input" at bounding box center [1010, 47] width 11 height 11
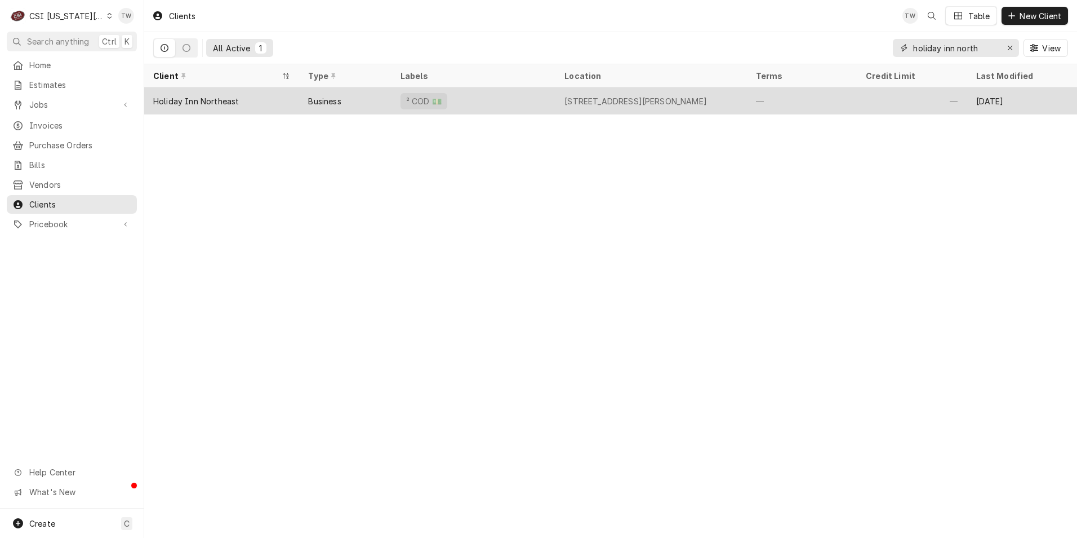
type input "holiday inn north"
click at [214, 104] on div "Holiday Inn Northeast" at bounding box center [196, 101] width 86 height 12
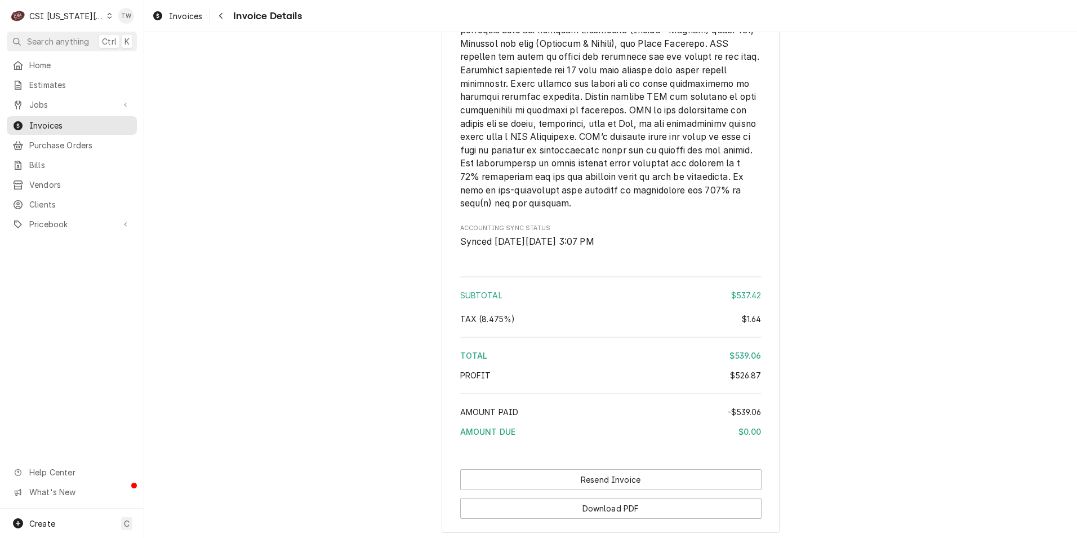
scroll to position [2185, 0]
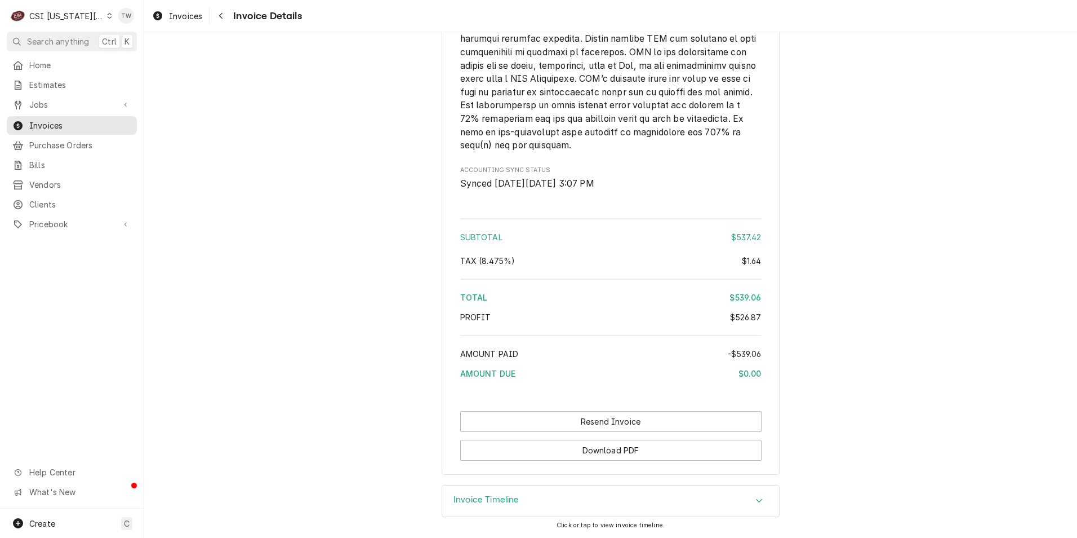
click at [505, 495] on h3 "Invoice Timeline" at bounding box center [487, 499] width 66 height 11
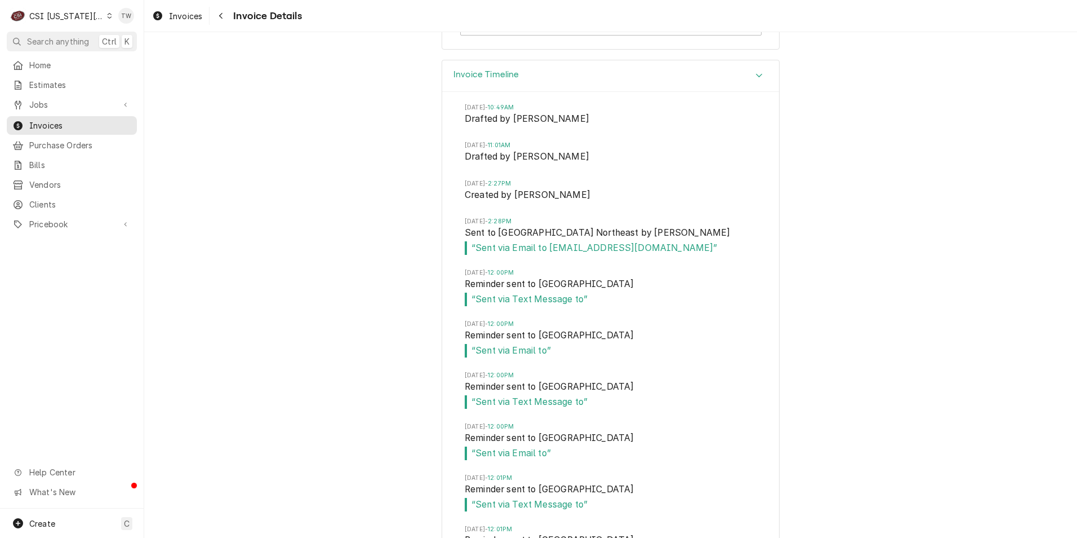
scroll to position [2580, 0]
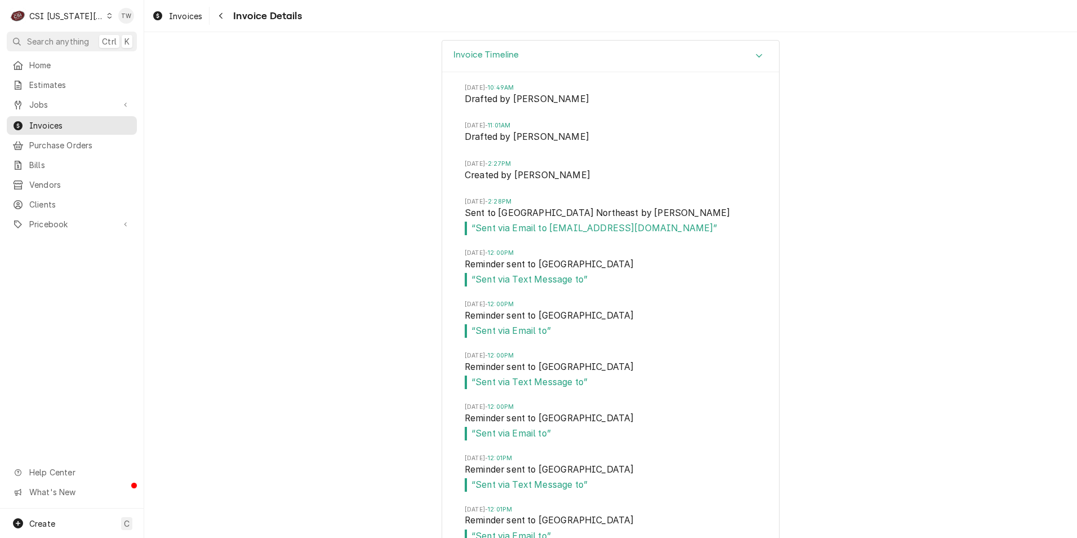
drag, startPoint x: 560, startPoint y: 289, endPoint x: 680, endPoint y: 338, distance: 129.6
click at [679, 300] on li "[DATE] 12:00PM Reminder sent to [GEOGRAPHIC_DATA] Northeast “ Sent via Text Mes…" at bounding box center [611, 273] width 292 height 51
drag, startPoint x: 685, startPoint y: 294, endPoint x: 468, endPoint y: 288, distance: 217.6
click at [468, 235] on span "“ Sent via Email to [EMAIL_ADDRESS][DOMAIN_NAME] ”" at bounding box center [611, 228] width 292 height 14
copy span "[EMAIL_ADDRESS][DOMAIN_NAME]"
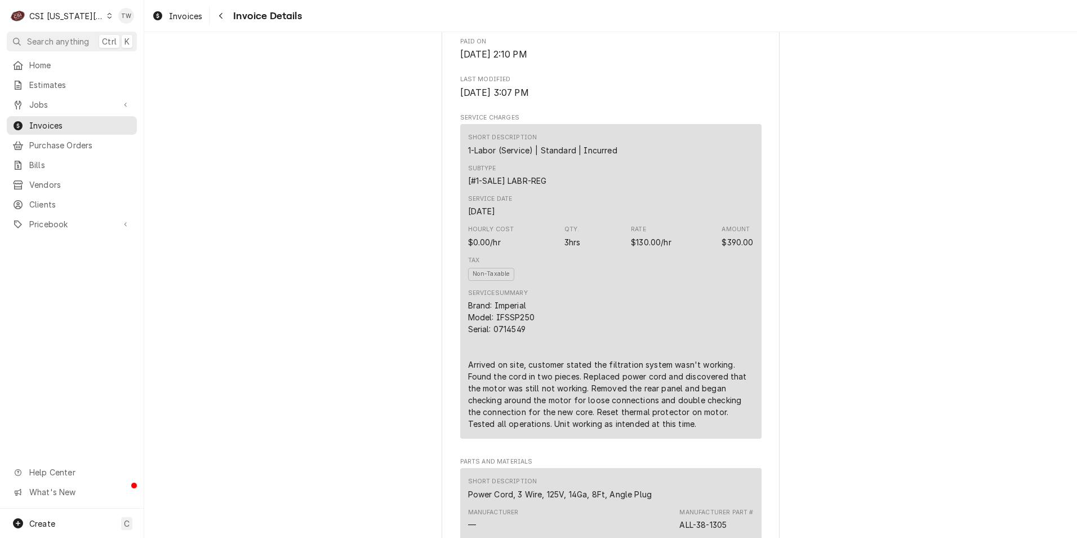
scroll to position [551, 0]
